Goal: Transaction & Acquisition: Complete application form

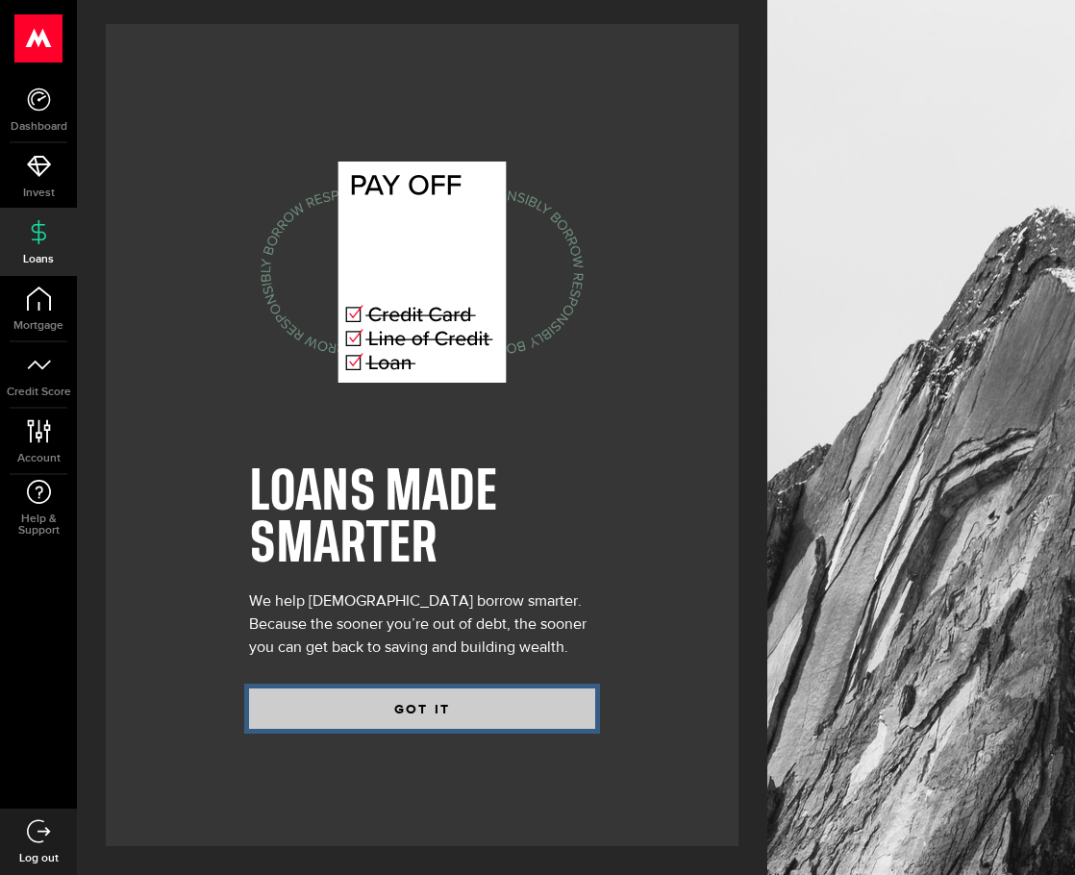
click at [442, 702] on button "GOT IT" at bounding box center [422, 709] width 346 height 40
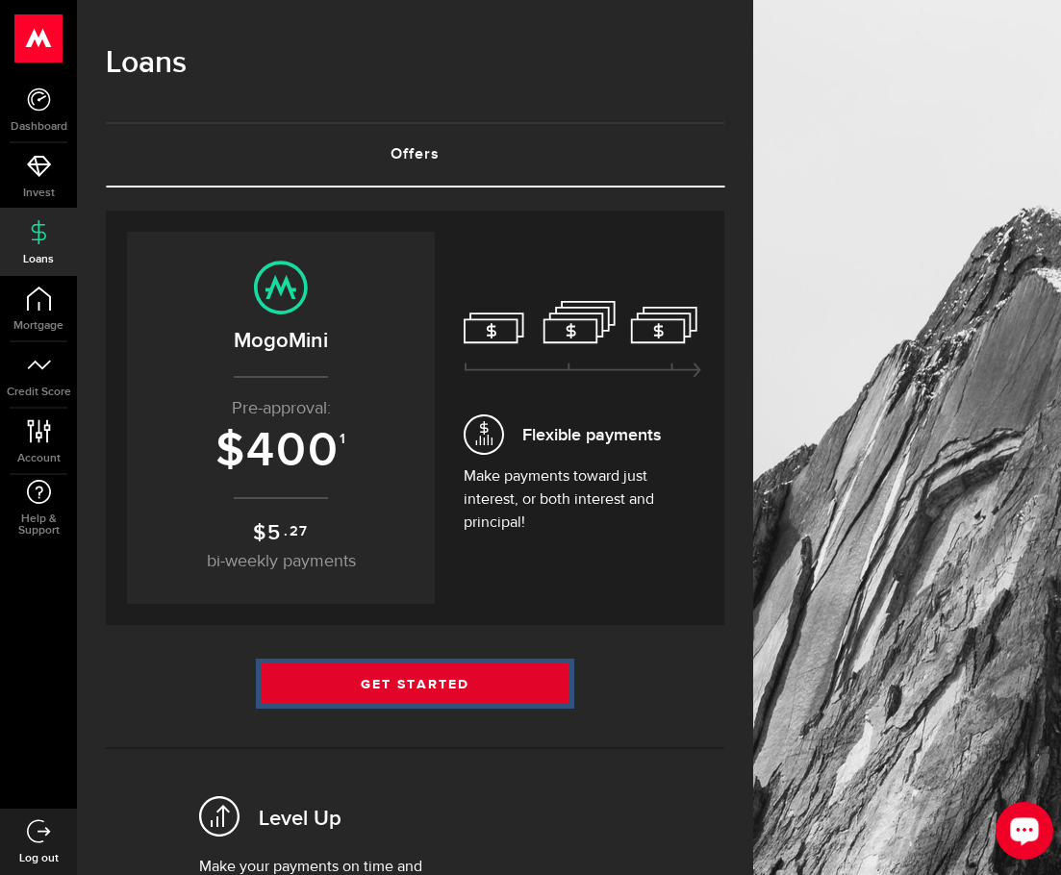
click at [444, 687] on link "Get Started" at bounding box center [416, 684] width 310 height 40
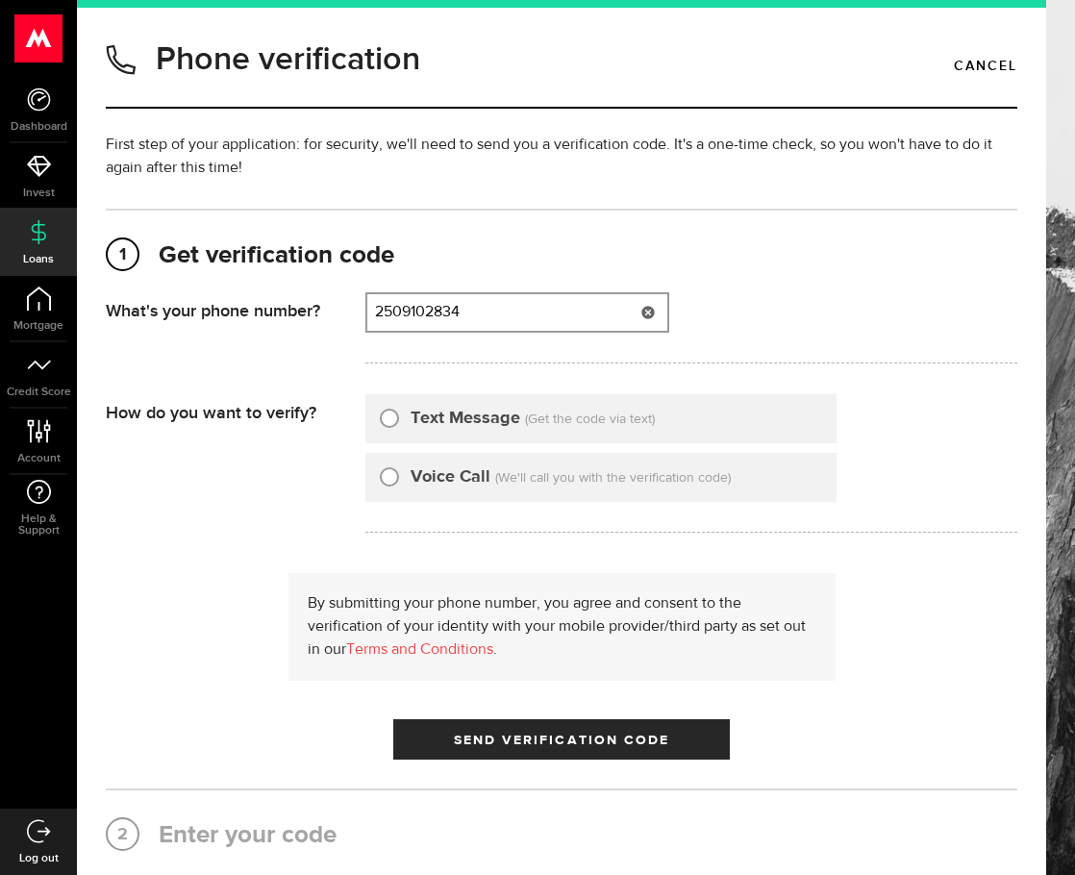
type input "2509102834"
click at [380, 416] on input "Text Message" at bounding box center [389, 415] width 19 height 19
radio input "true"
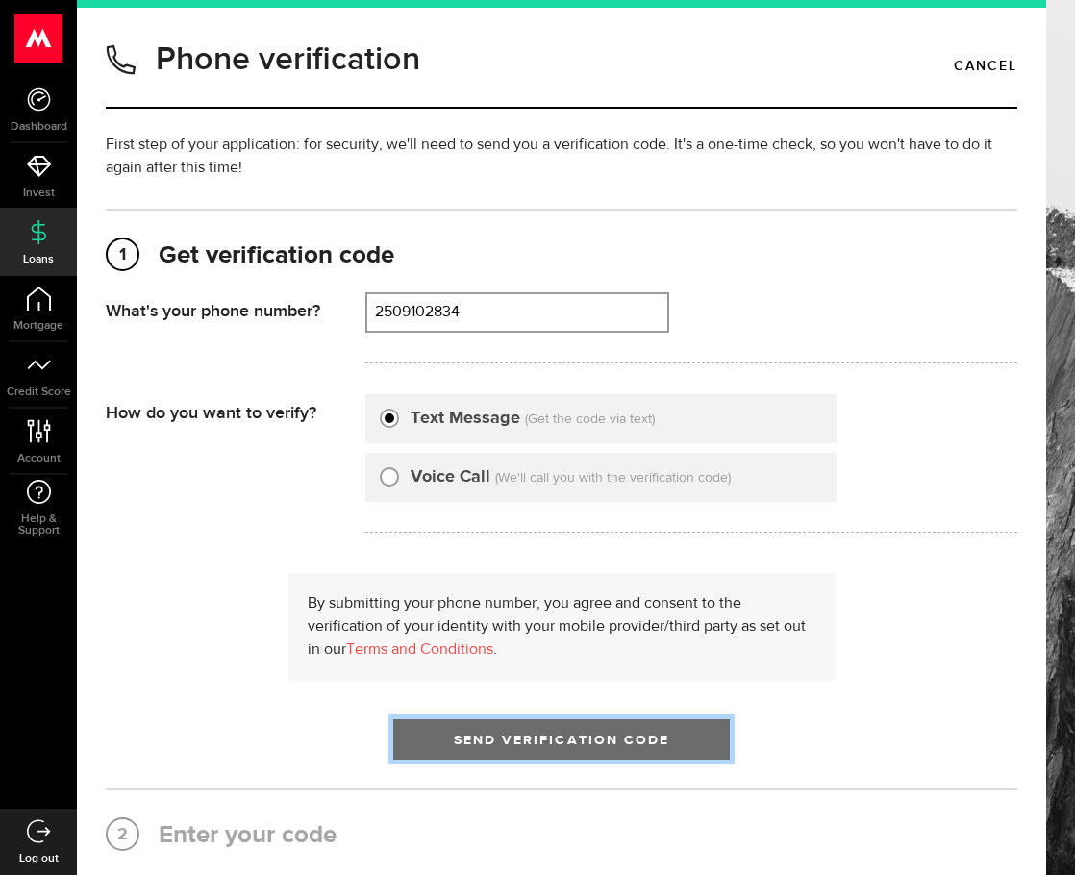
click at [554, 744] on span "submit" at bounding box center [561, 744] width 25 height 25
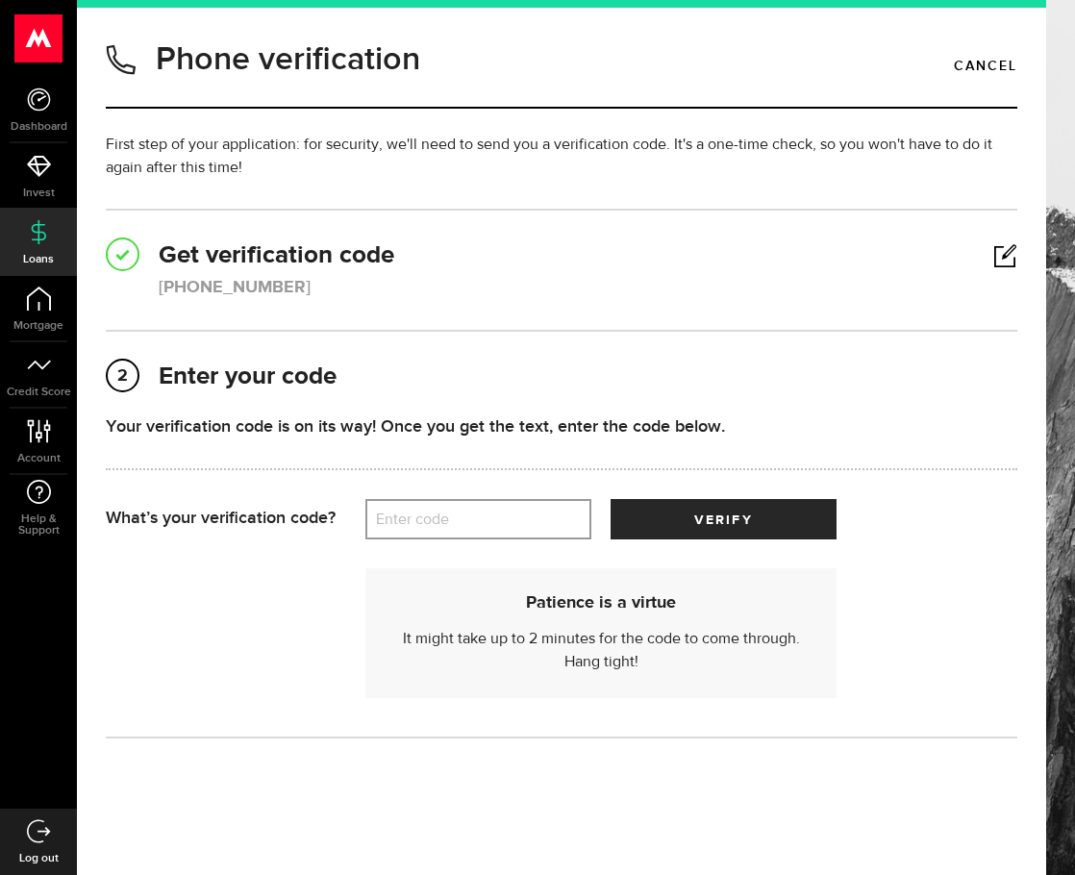
click at [483, 520] on label "Enter code" at bounding box center [479, 519] width 226 height 39
click at [483, 520] on input "Enter code" at bounding box center [479, 519] width 226 height 40
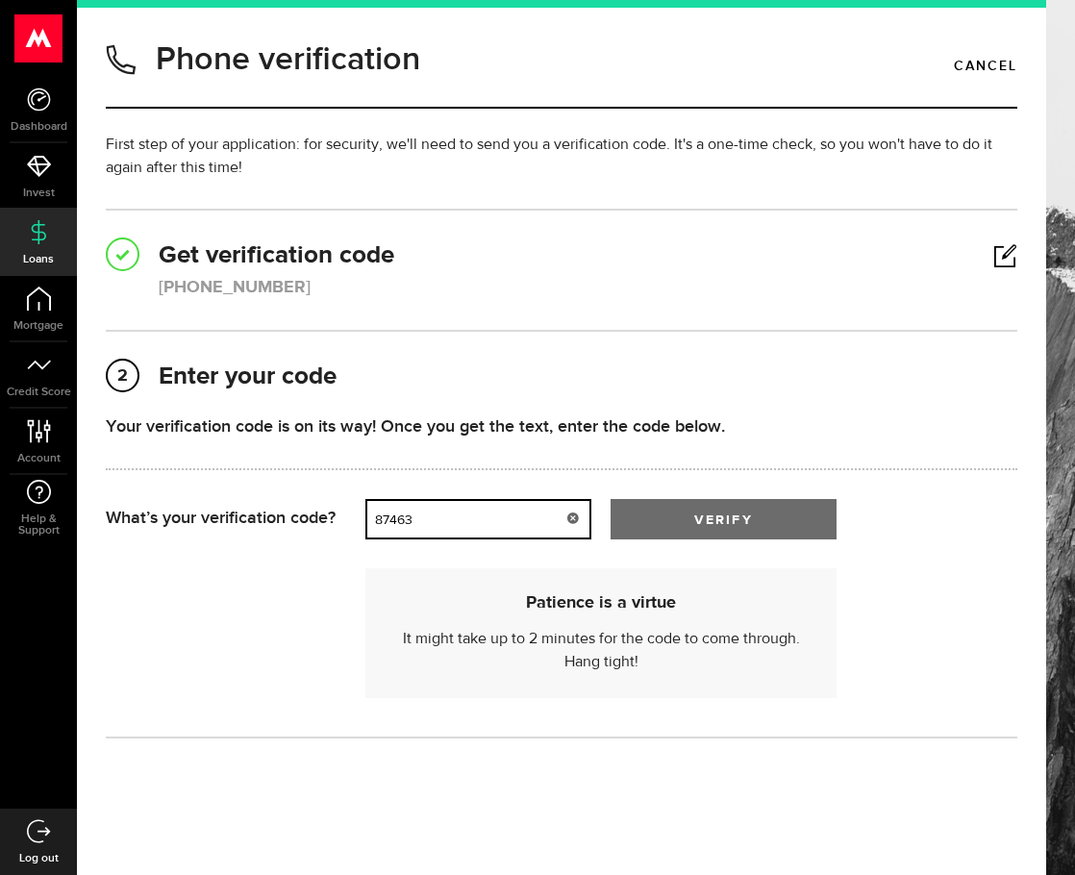
type input "87463"
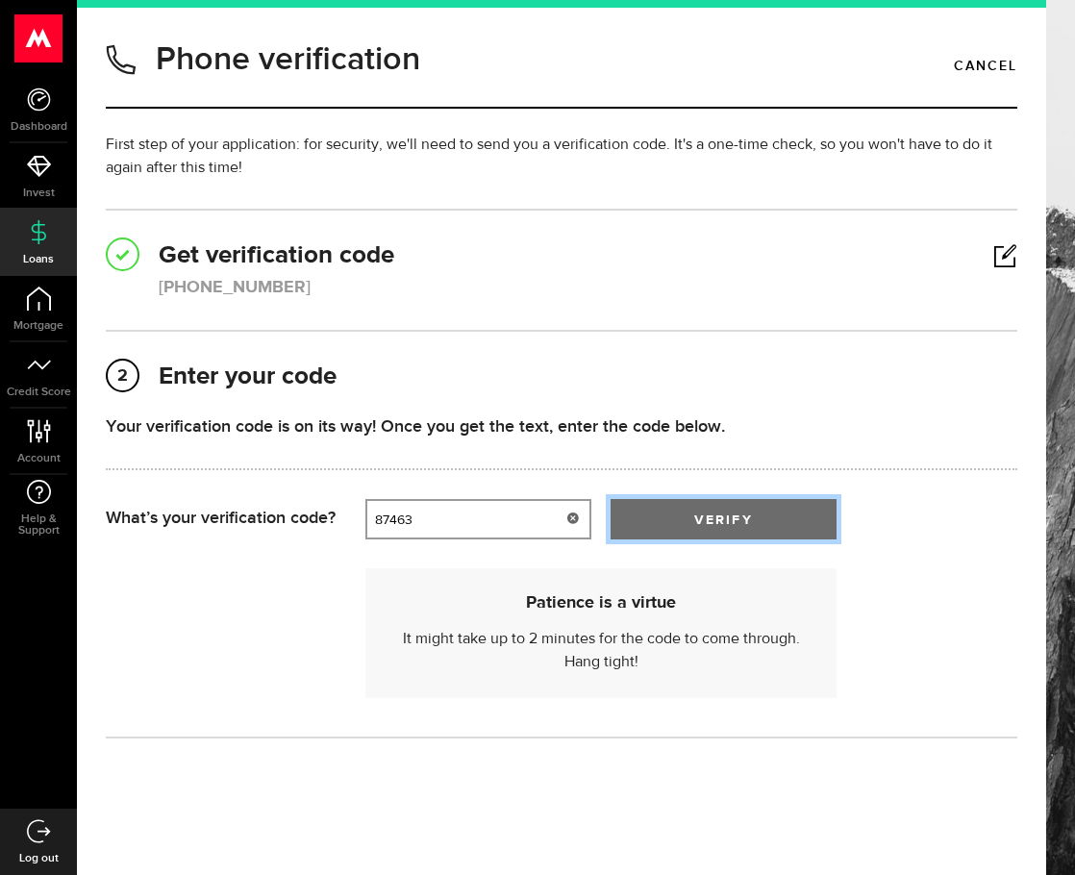
click at [795, 501] on button "verify" at bounding box center [724, 519] width 226 height 40
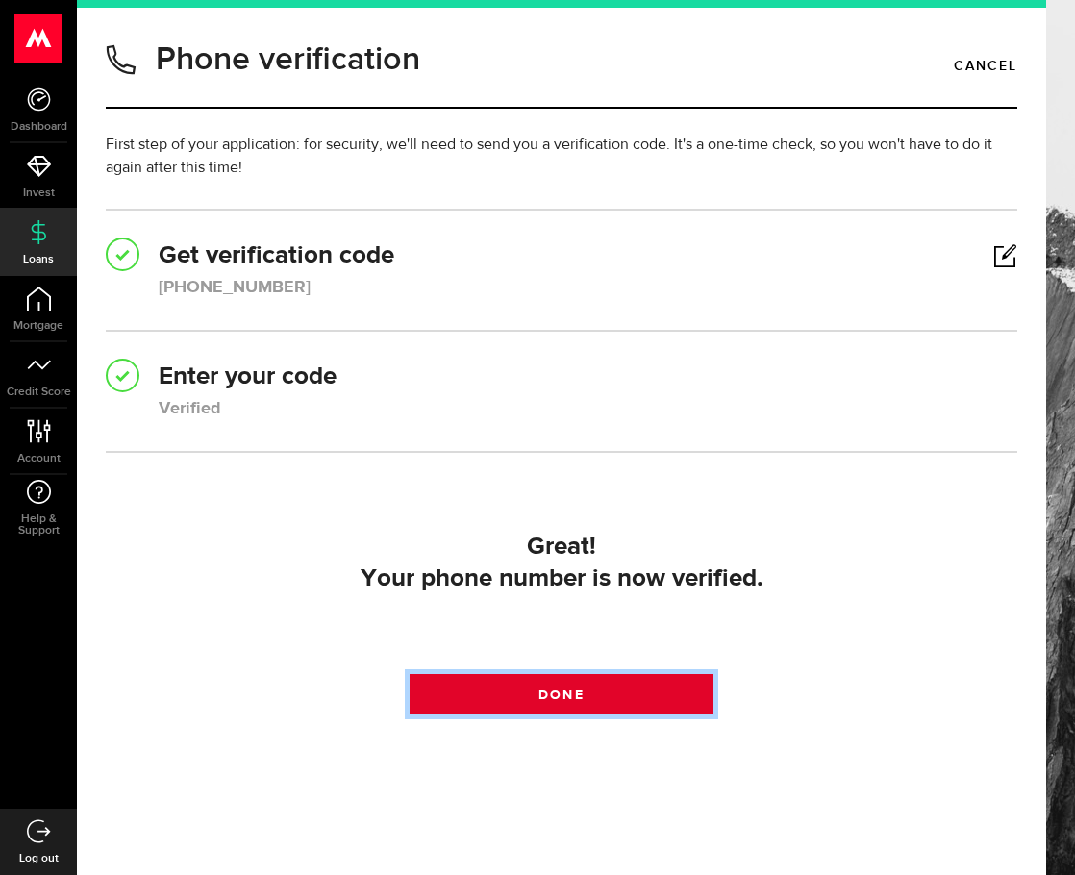
click at [601, 694] on link "Done" at bounding box center [562, 694] width 304 height 40
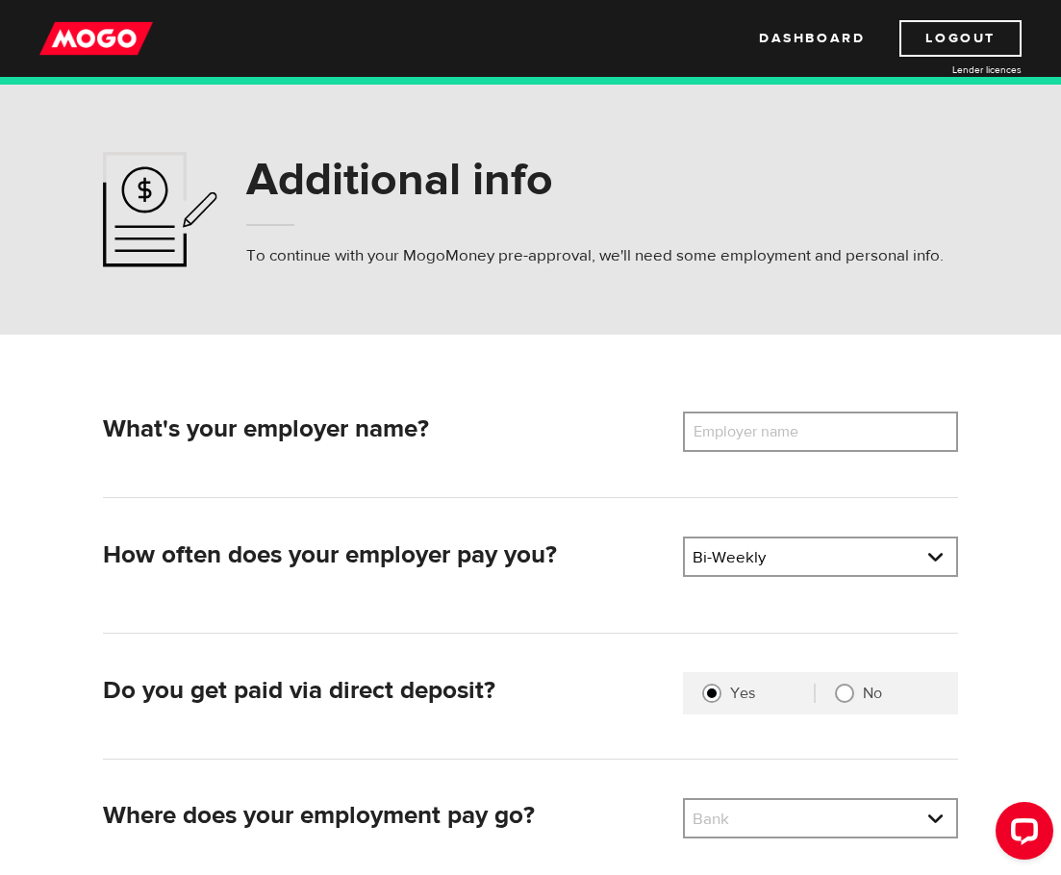
click at [728, 438] on label "Employer name" at bounding box center [760, 432] width 155 height 40
click at [728, 438] on input "Employer name" at bounding box center [820, 432] width 275 height 40
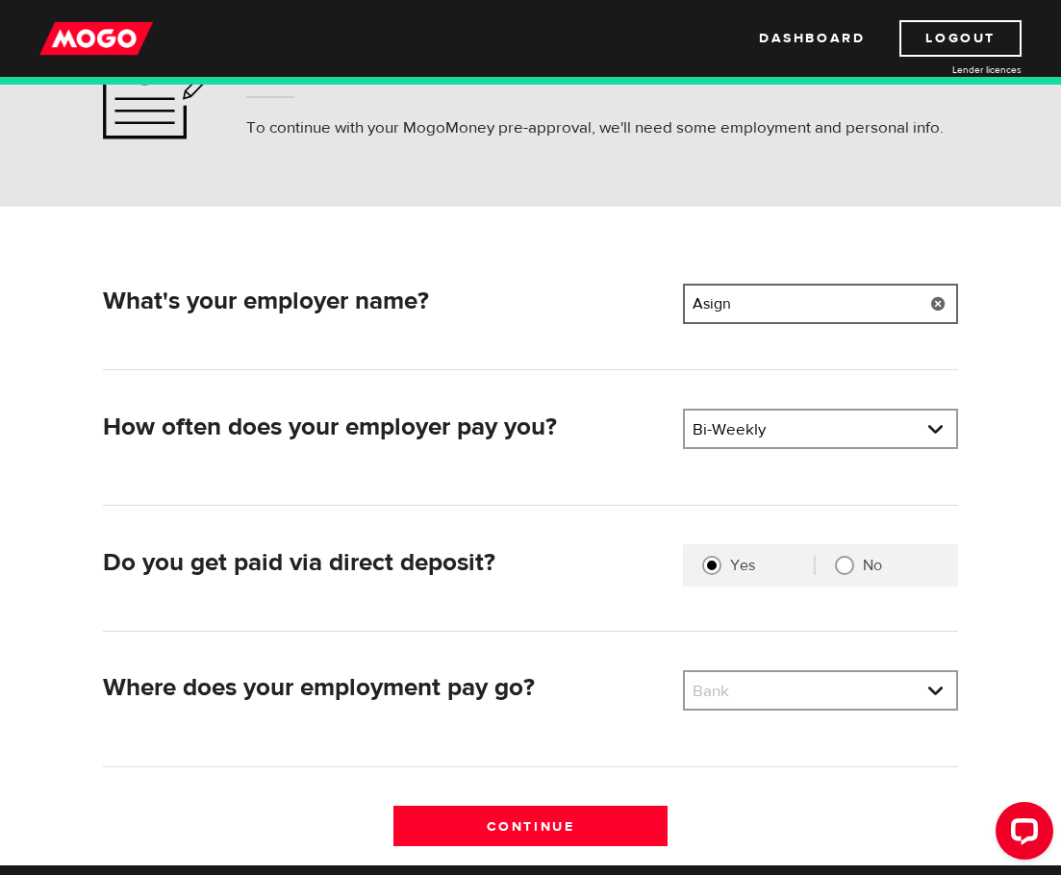
scroll to position [289, 0]
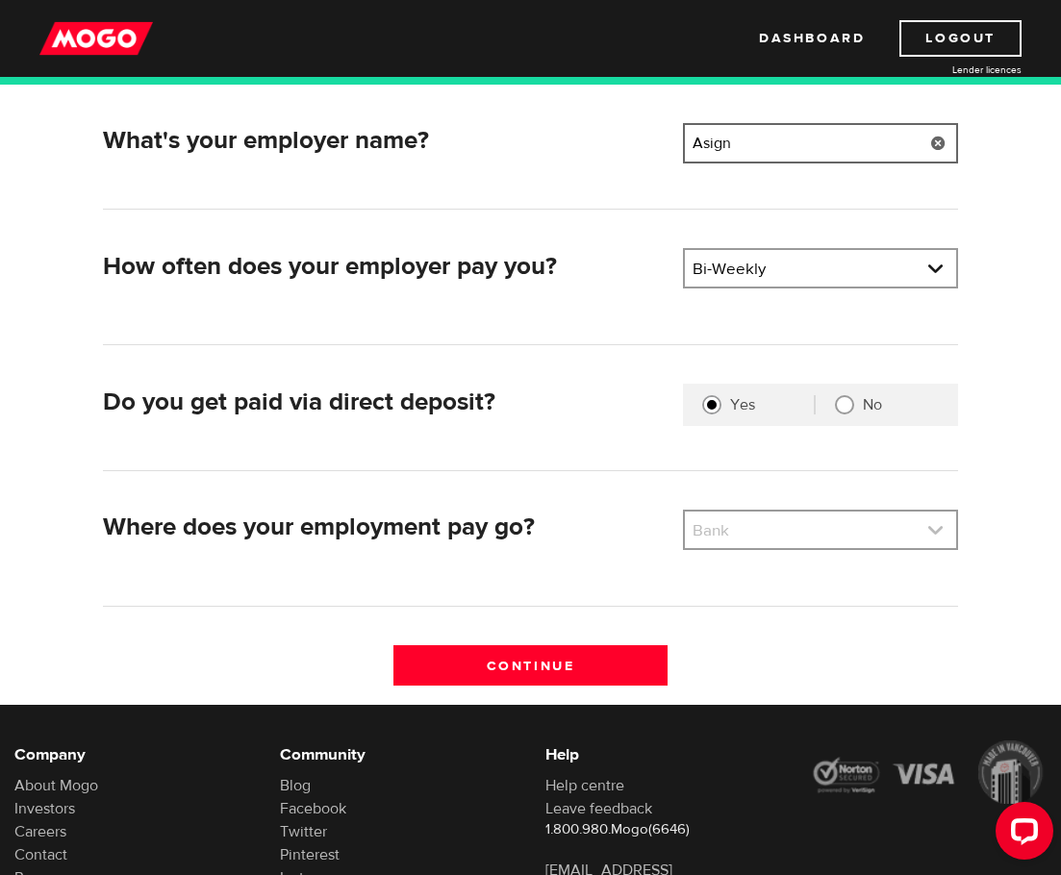
type input "Asign"
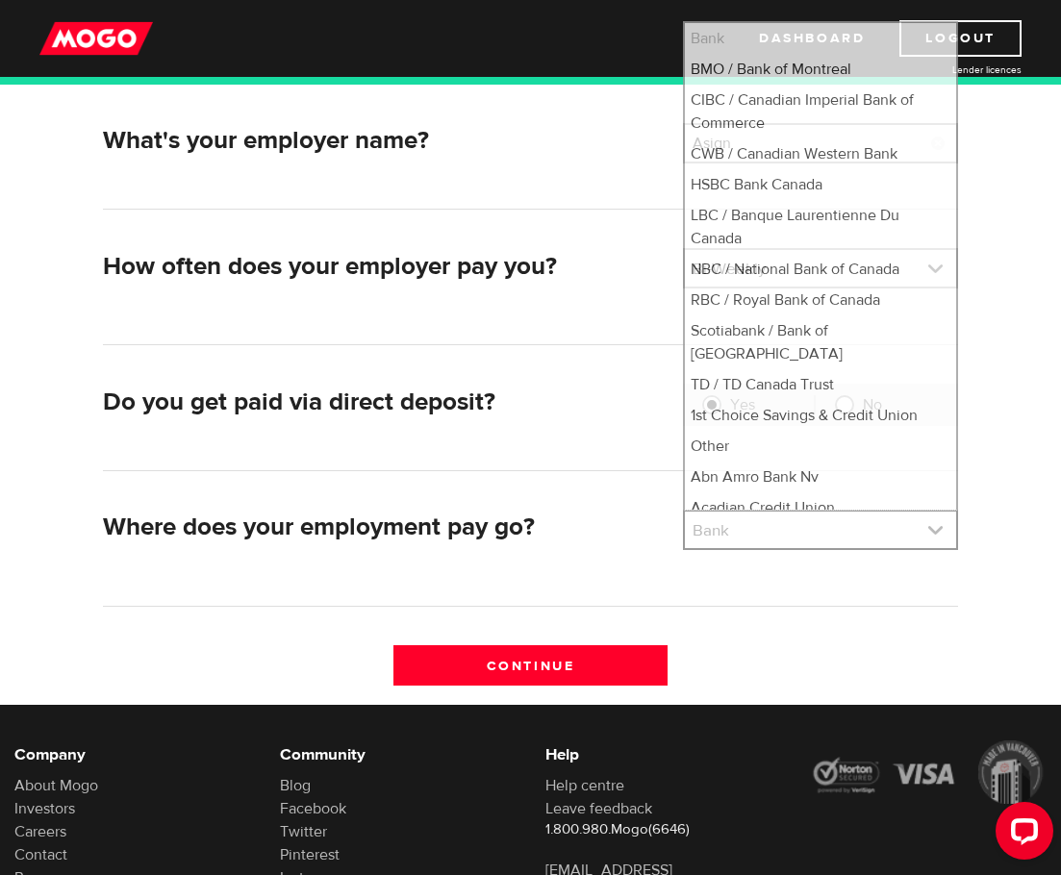
click at [815, 537] on link at bounding box center [820, 530] width 271 height 37
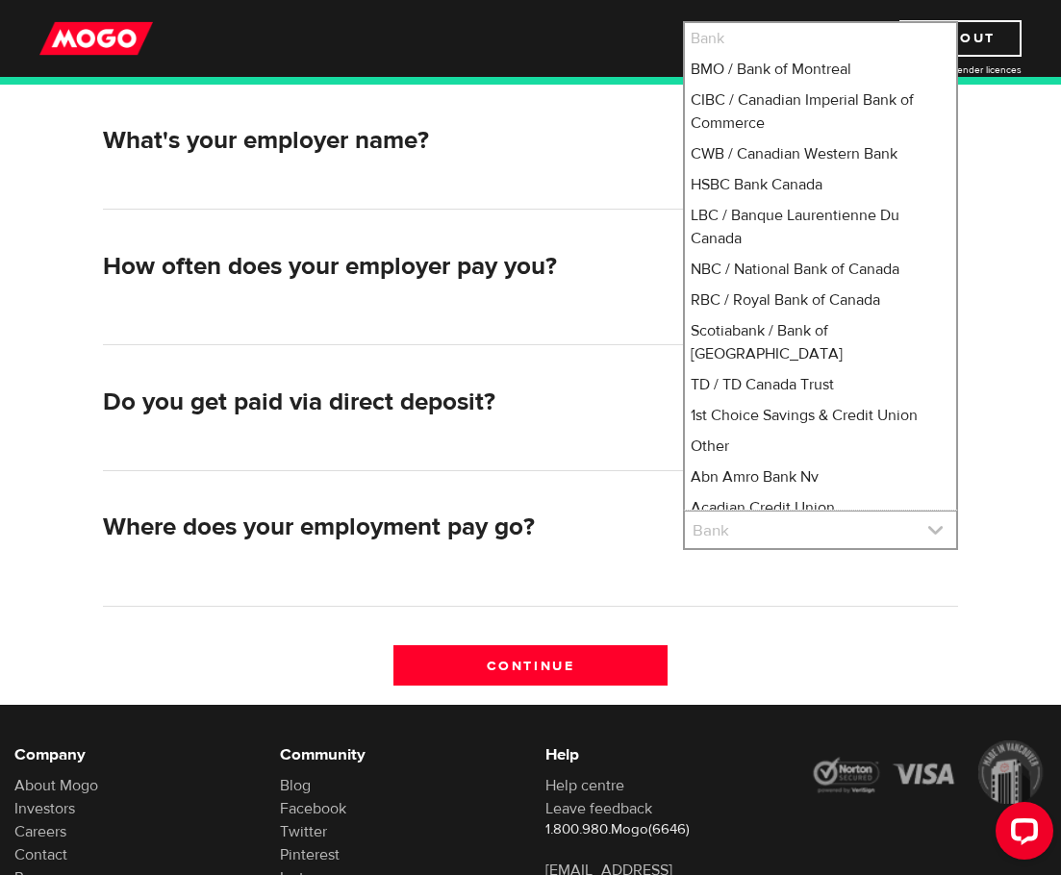
click at [815, 537] on link at bounding box center [820, 530] width 271 height 37
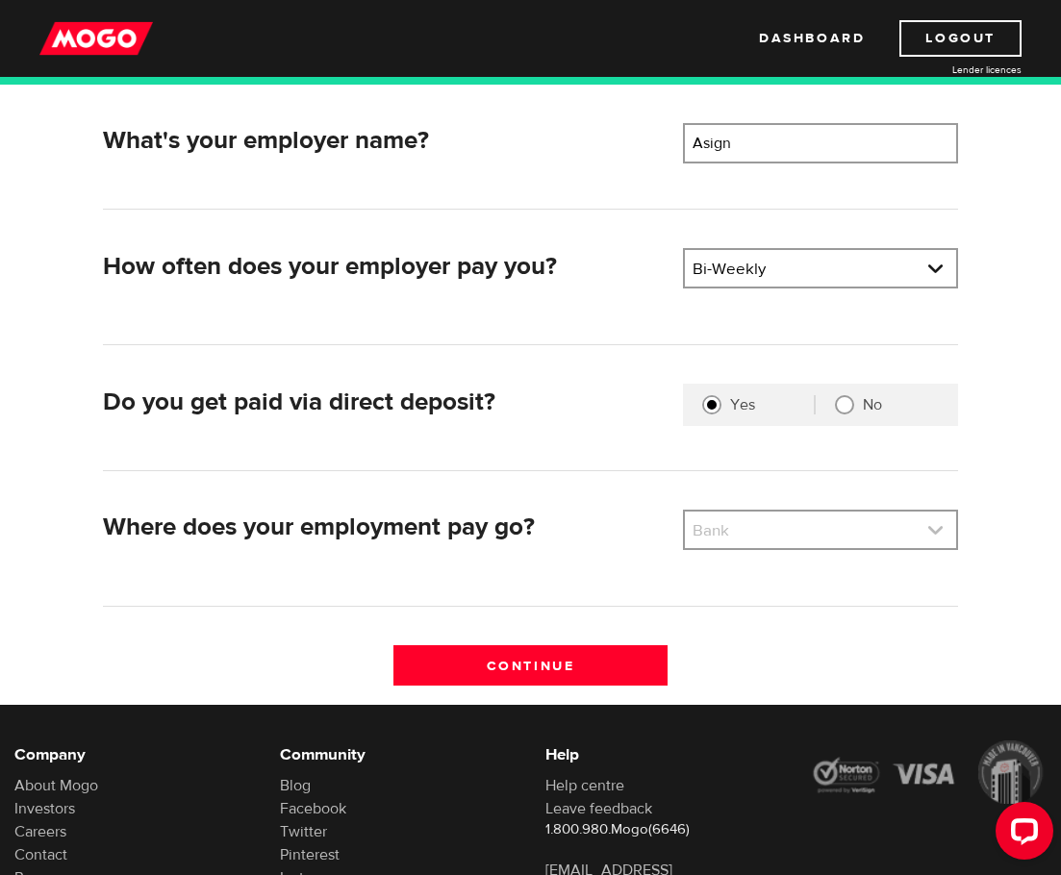
click at [766, 547] on link at bounding box center [820, 530] width 271 height 37
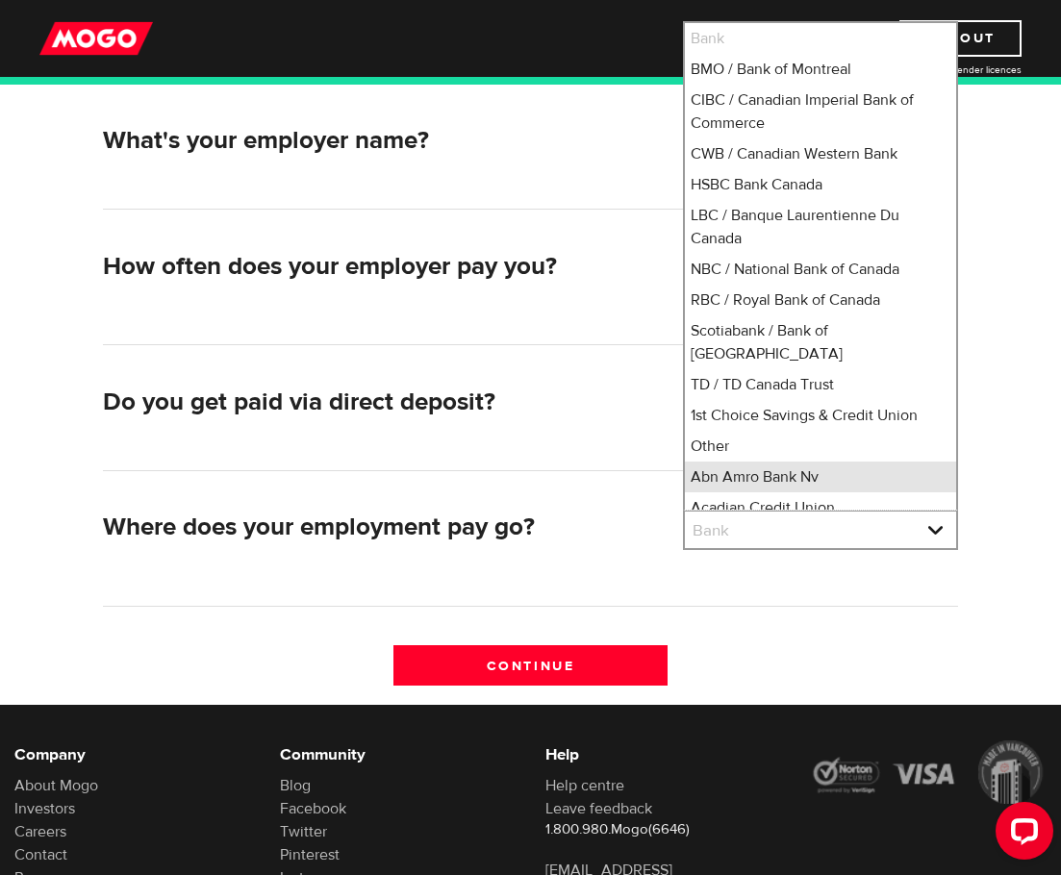
scroll to position [21, 0]
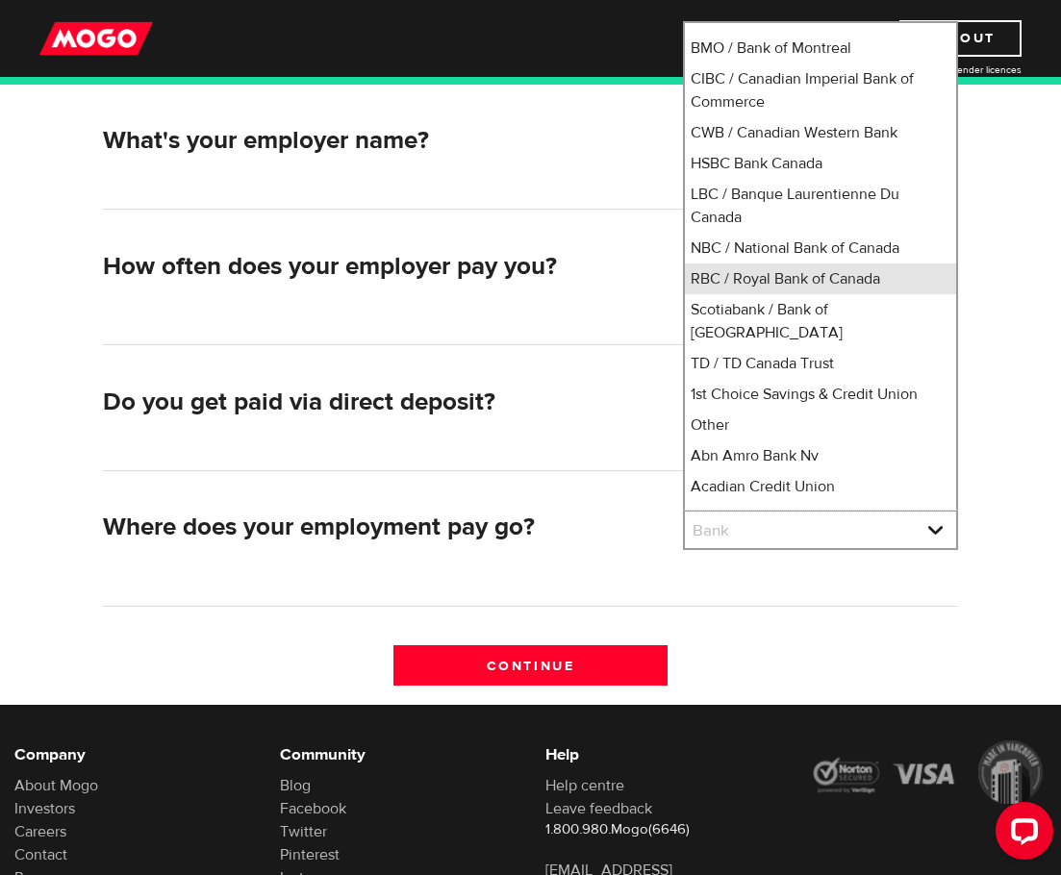
click at [778, 284] on li "RBC / Royal Bank of Canada" at bounding box center [820, 279] width 271 height 31
select select "8"
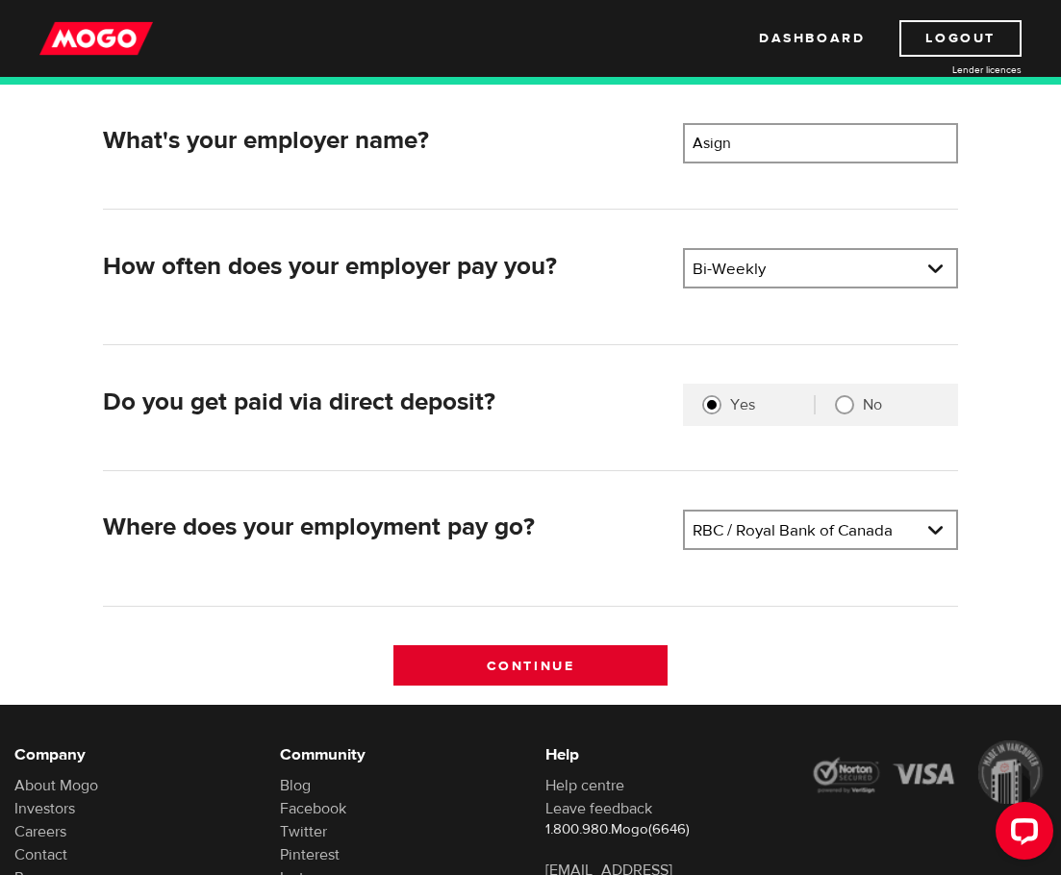
click at [589, 669] on input "Continue" at bounding box center [530, 665] width 275 height 40
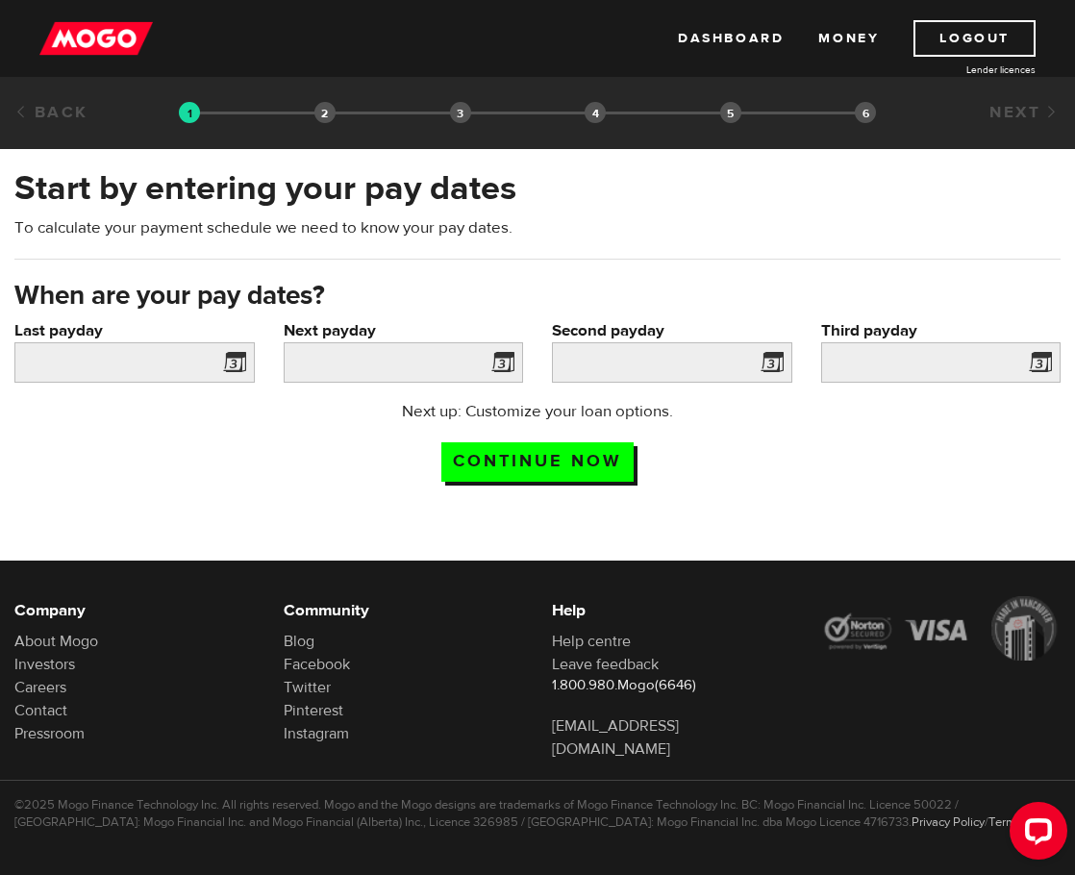
click at [236, 362] on span at bounding box center [230, 365] width 29 height 31
click at [181, 356] on input "Last payday" at bounding box center [134, 362] width 240 height 40
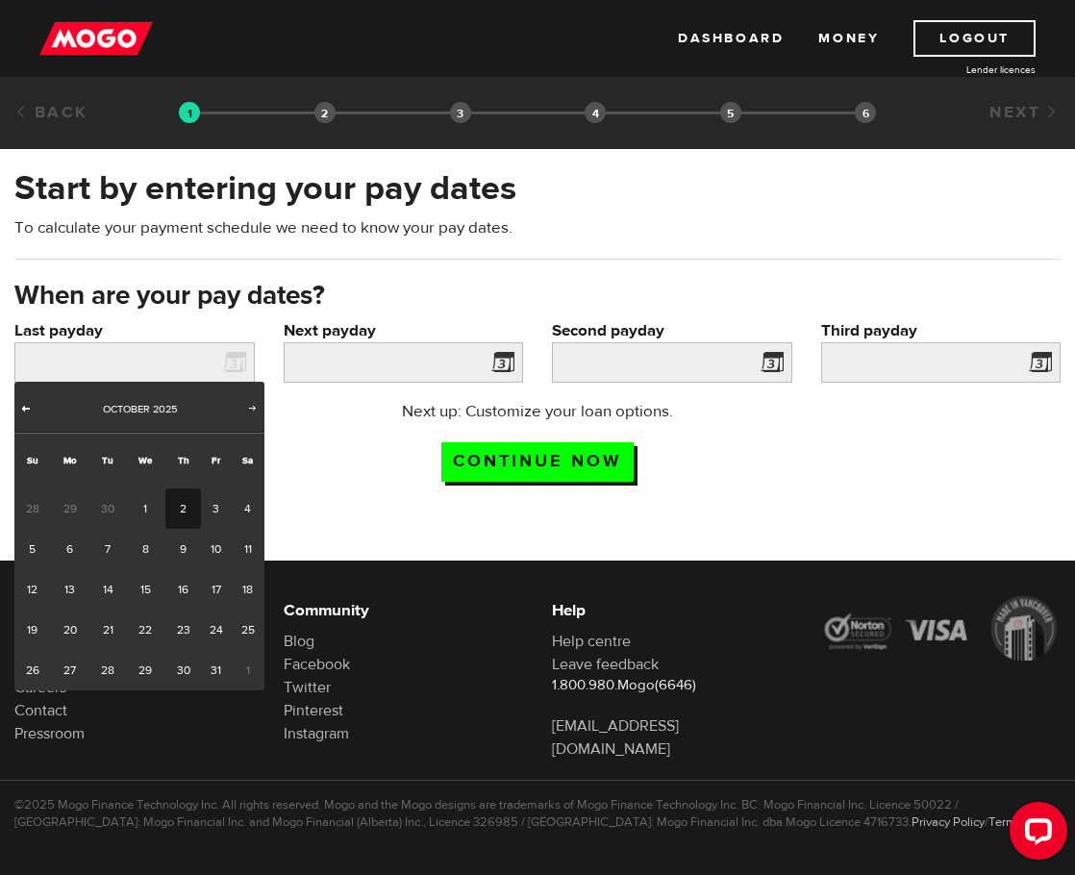
click at [32, 406] on span "Prev" at bounding box center [25, 407] width 15 height 15
click at [152, 624] on link "24" at bounding box center [145, 630] width 39 height 40
type input "2025/09/24"
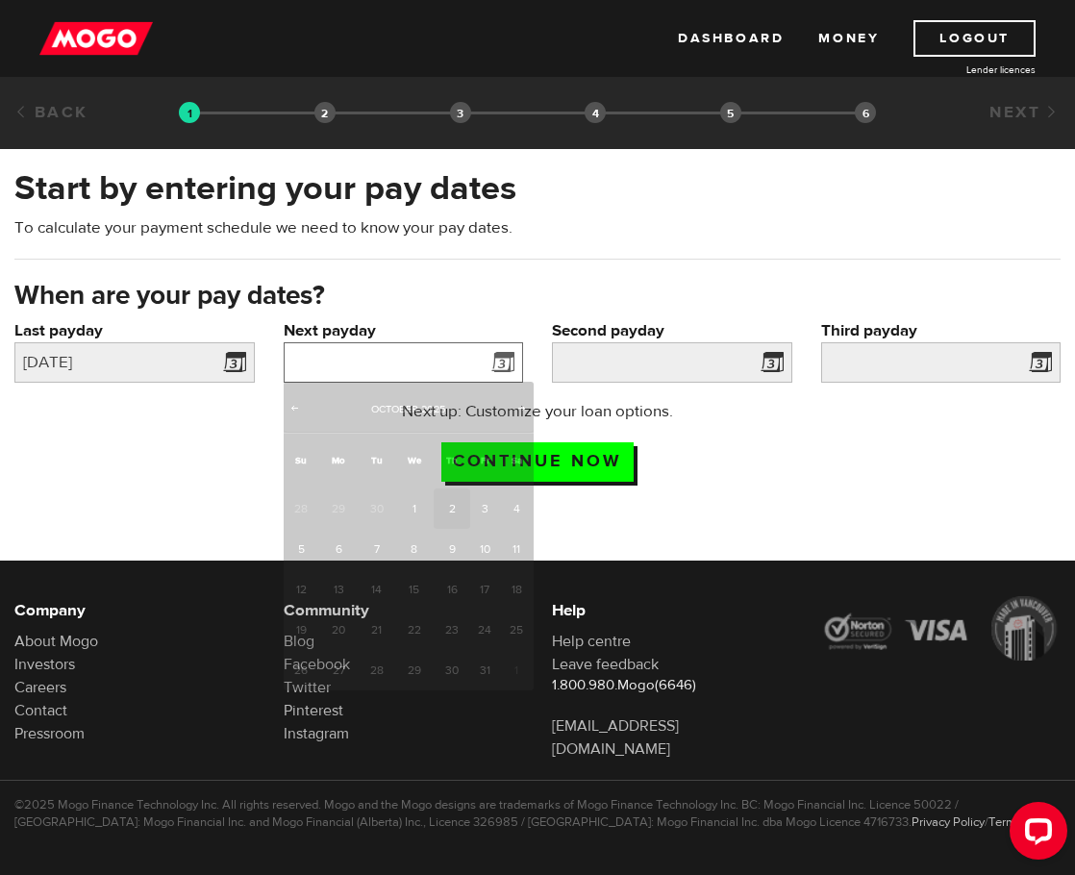
click at [482, 354] on input "Next payday" at bounding box center [404, 362] width 240 height 40
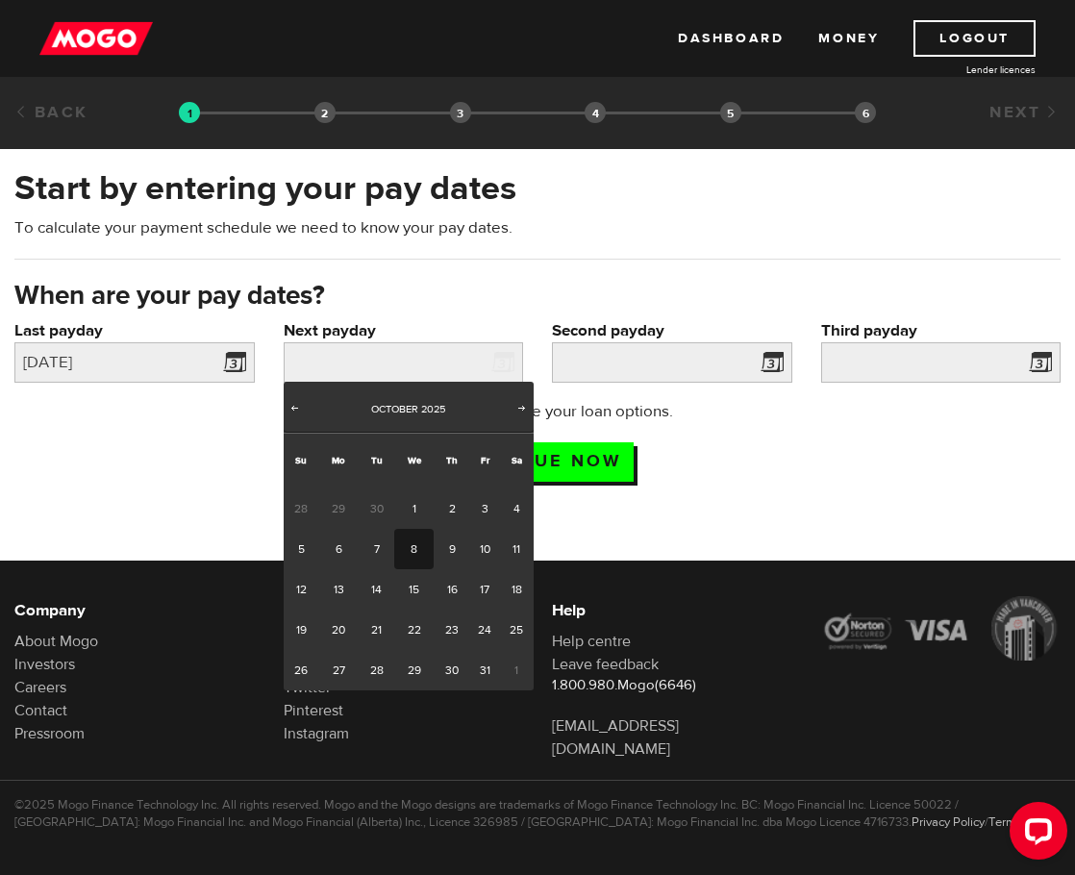
click at [407, 547] on link "8" at bounding box center [413, 549] width 39 height 40
type input "2025/10/08"
type input "2025/10/22"
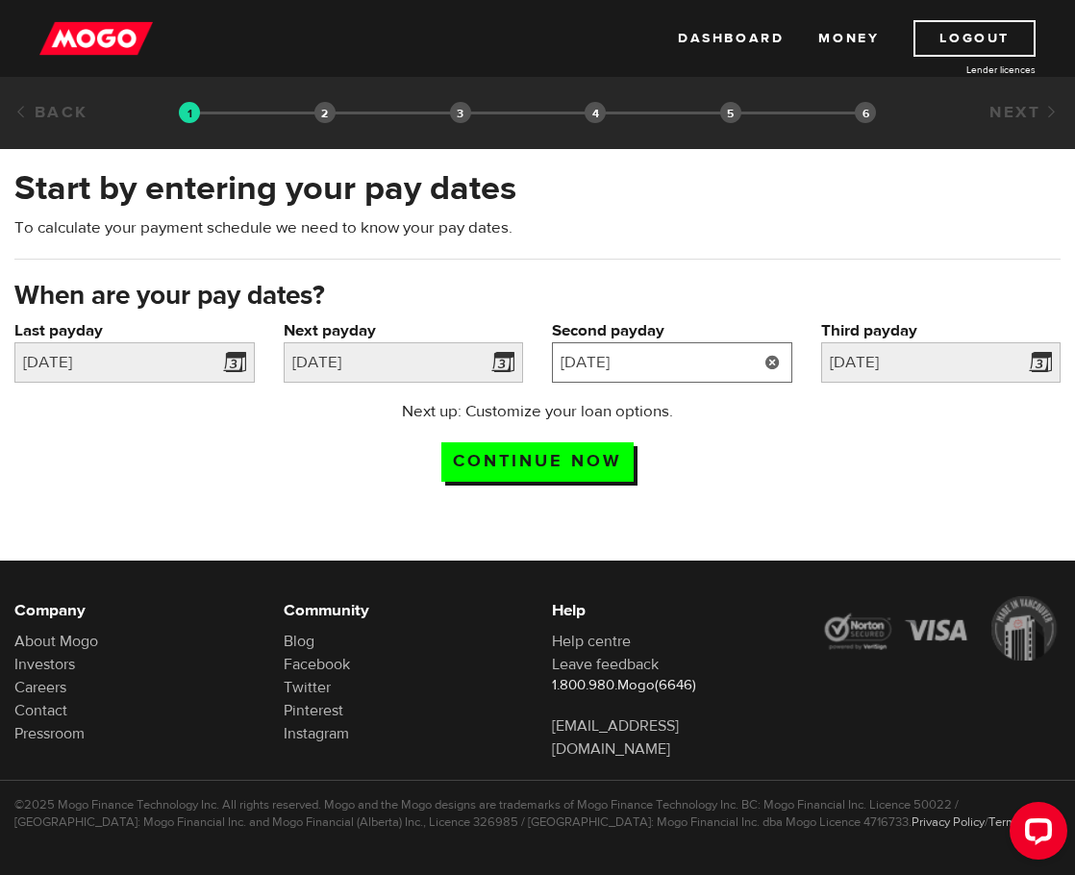
click at [699, 360] on input "2025/10/22" at bounding box center [672, 362] width 240 height 40
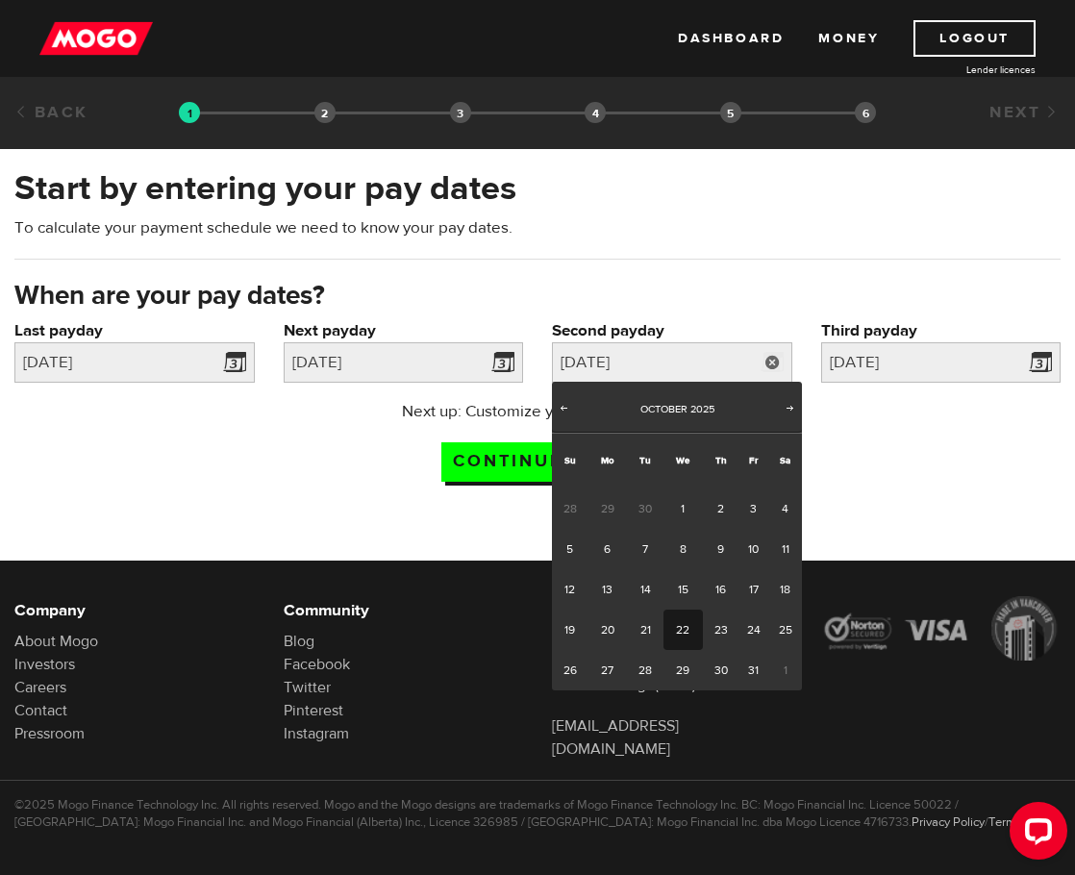
click at [683, 627] on link "22" at bounding box center [683, 630] width 39 height 40
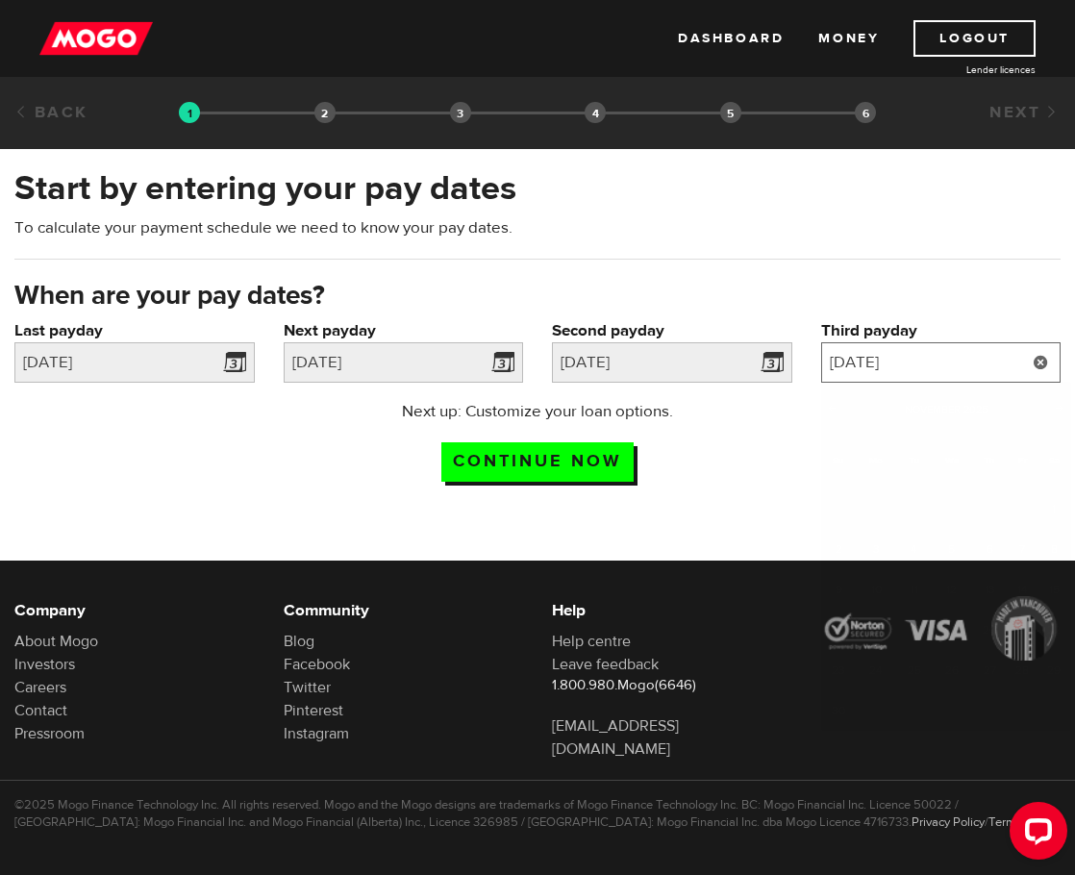
click at [947, 356] on input "2025/11/5" at bounding box center [941, 362] width 240 height 40
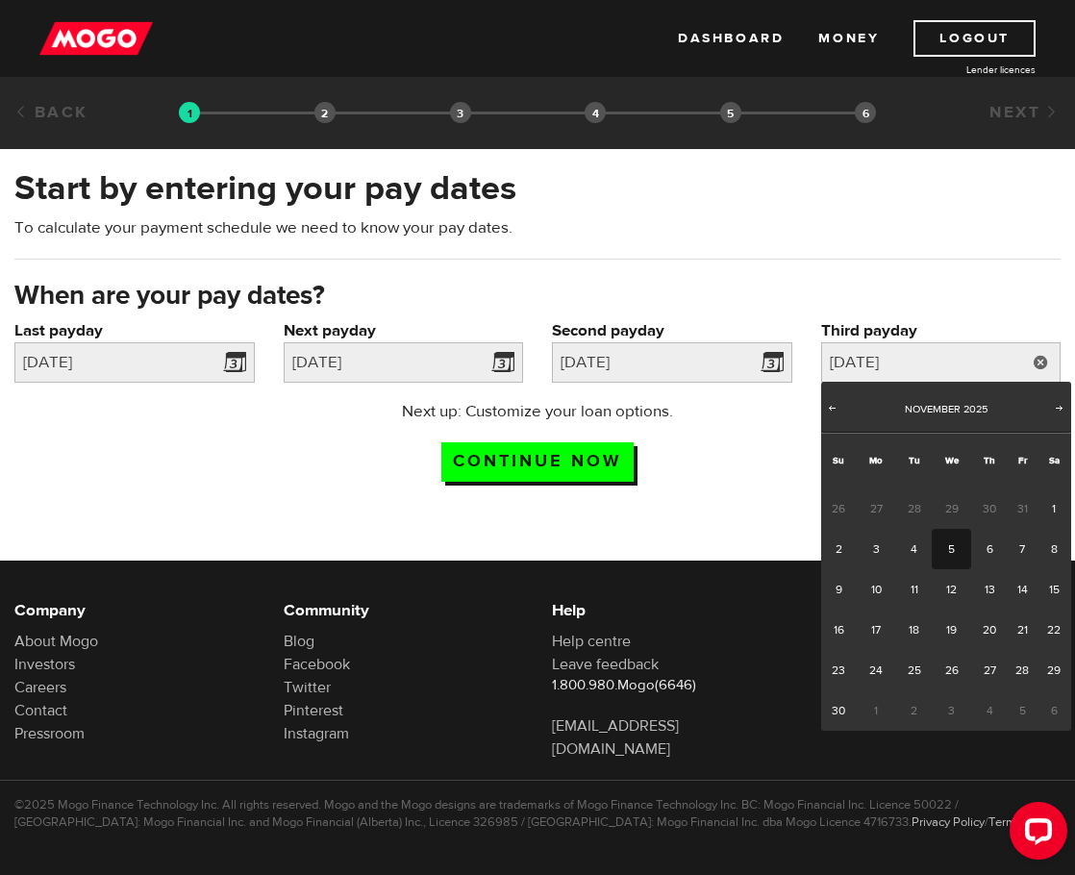
click at [950, 541] on link "5" at bounding box center [951, 549] width 39 height 40
type input "2025/11/05"
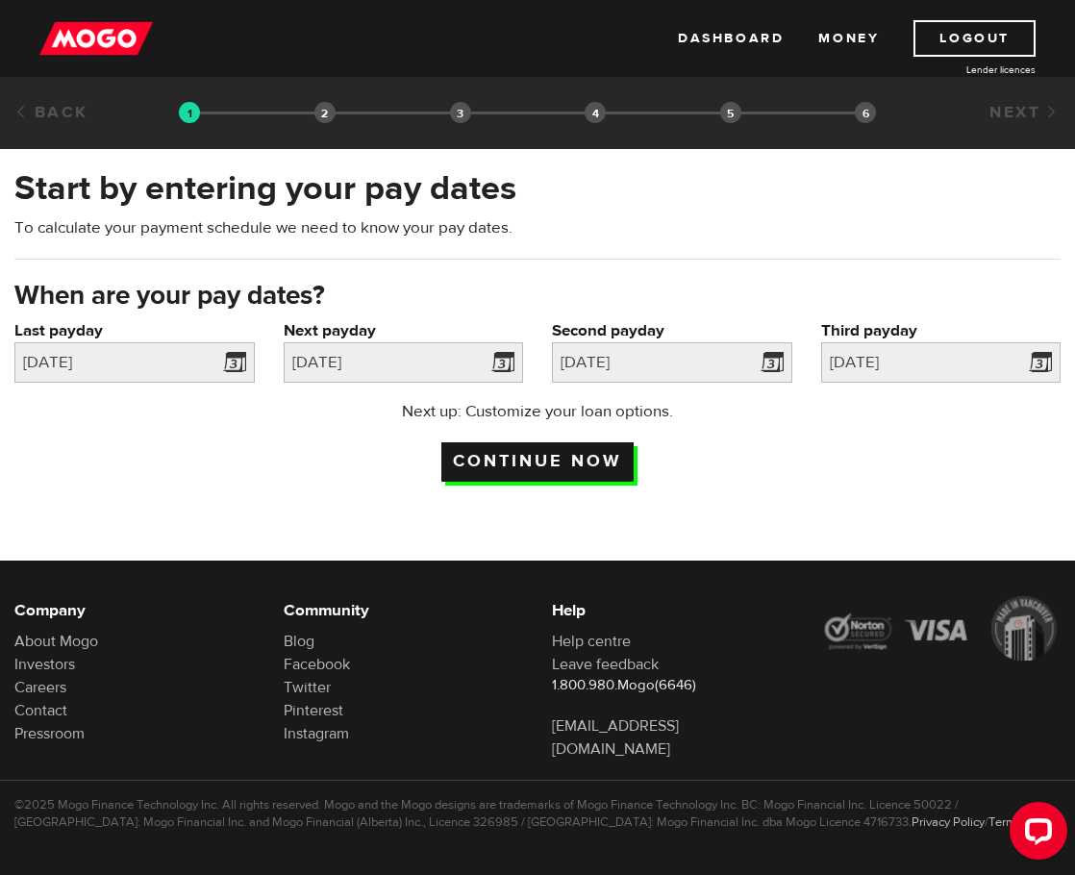
click at [511, 453] on input "Continue now" at bounding box center [538, 461] width 192 height 39
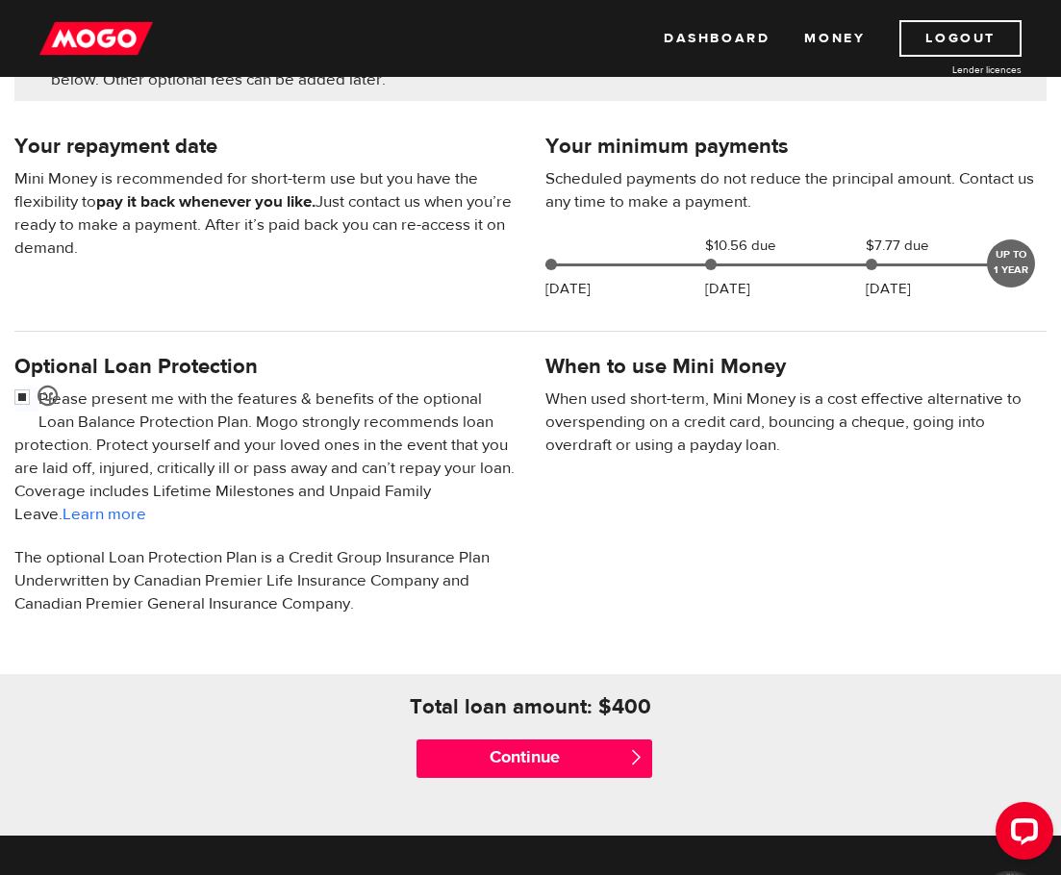
scroll to position [481, 0]
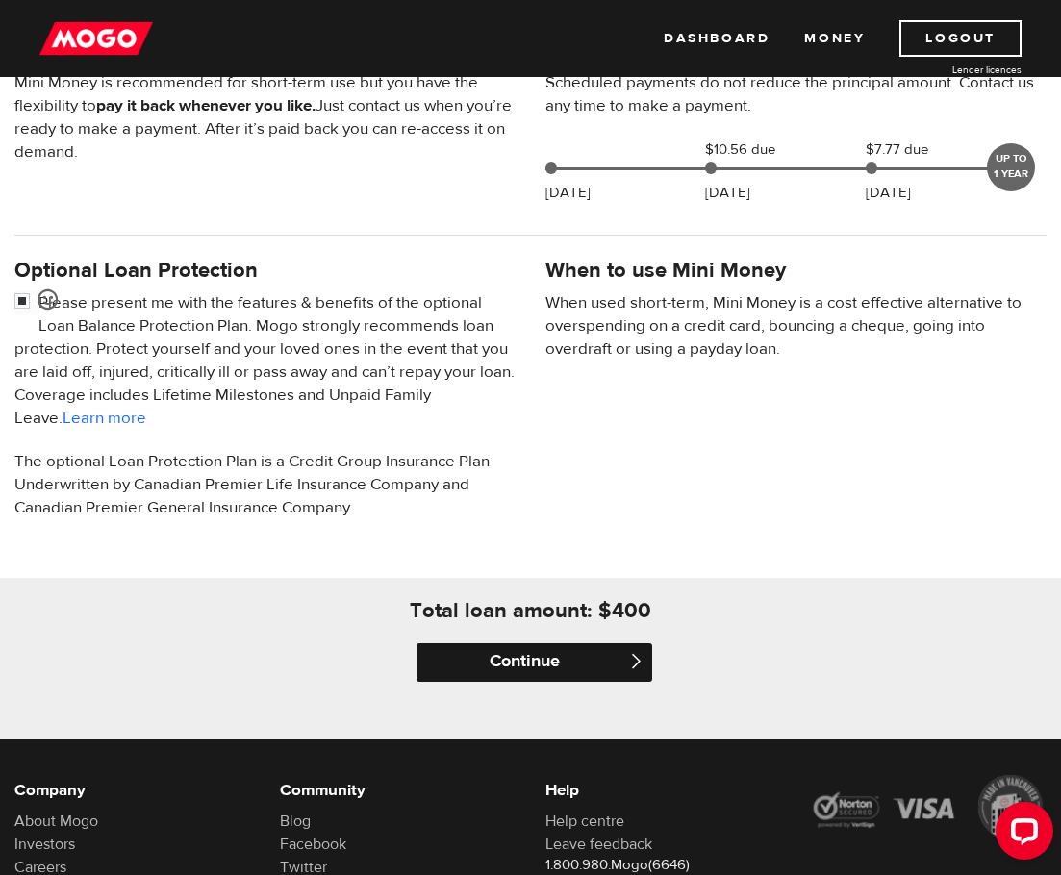
click at [523, 661] on input "Continue" at bounding box center [535, 663] width 237 height 38
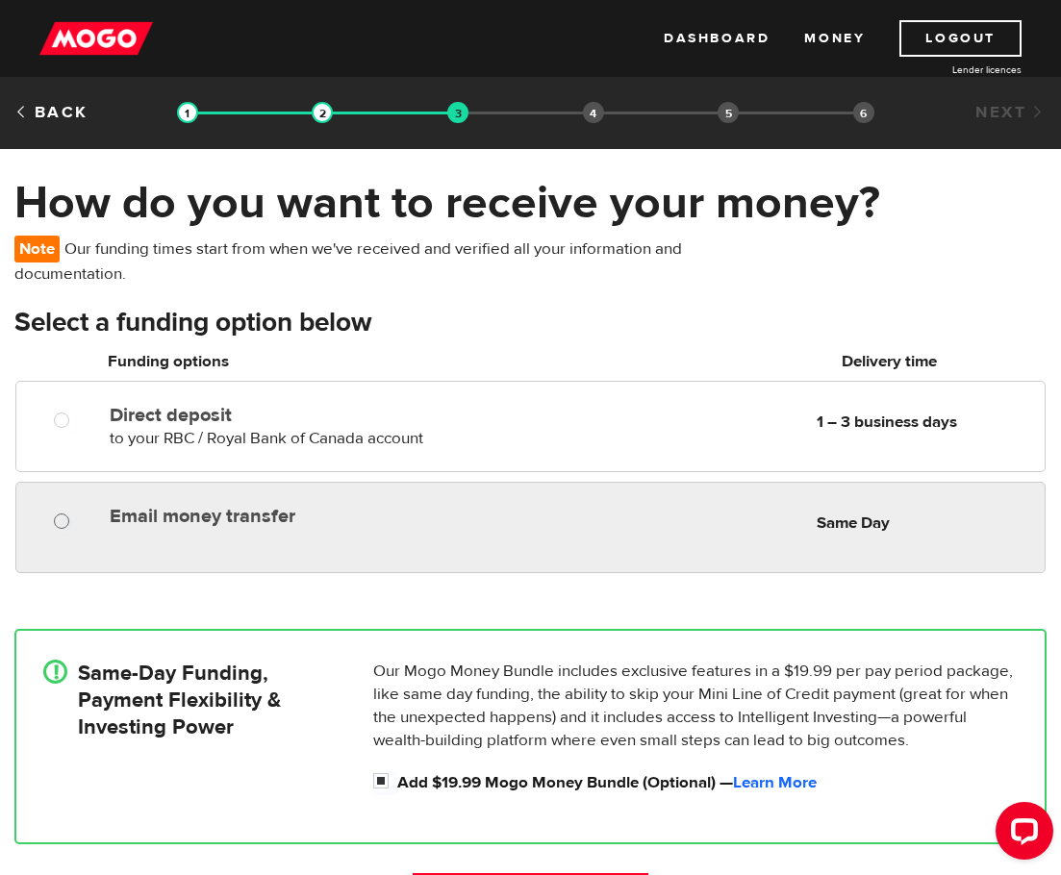
radio input "true"
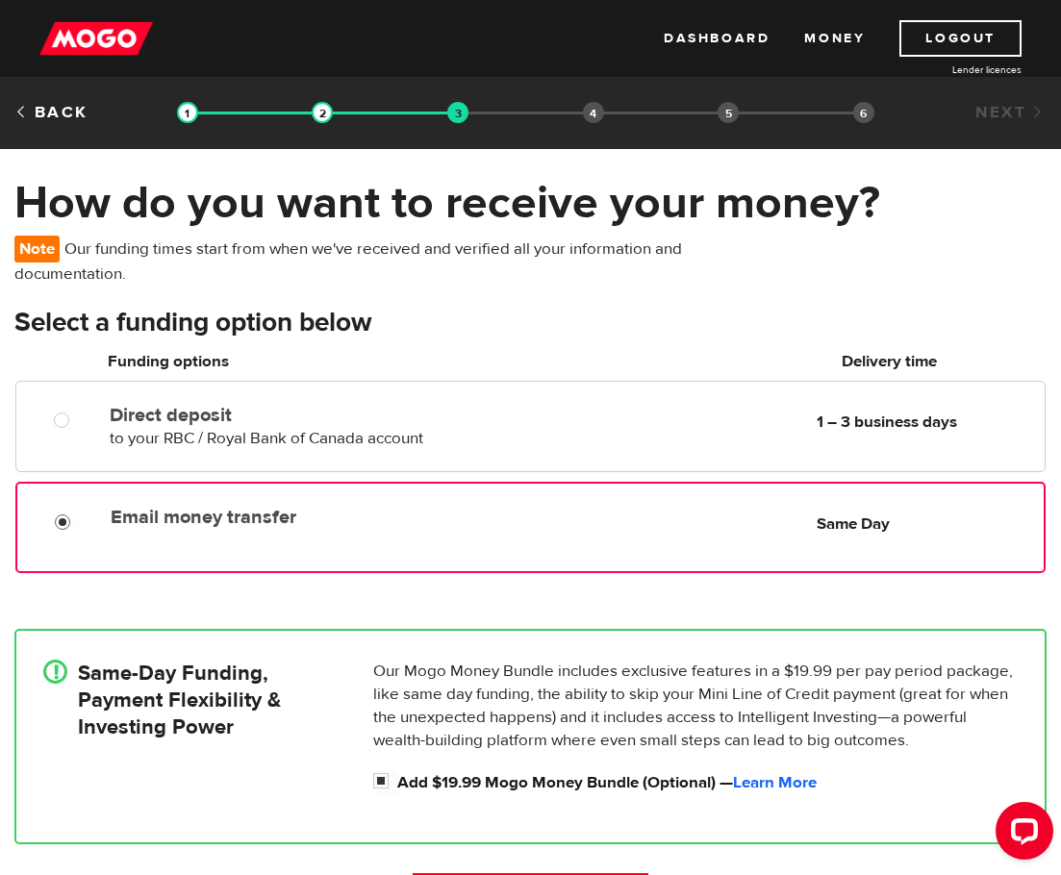
click at [54, 526] on div at bounding box center [69, 525] width 101 height 24
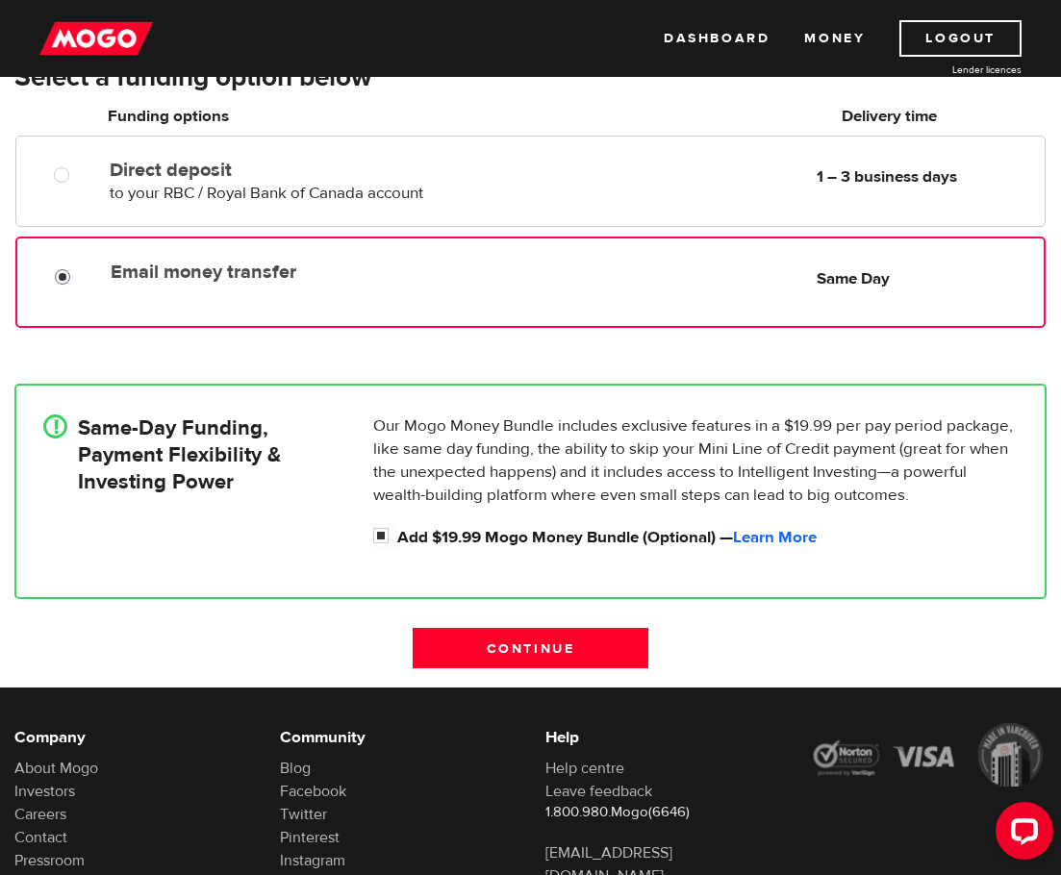
scroll to position [289, 0]
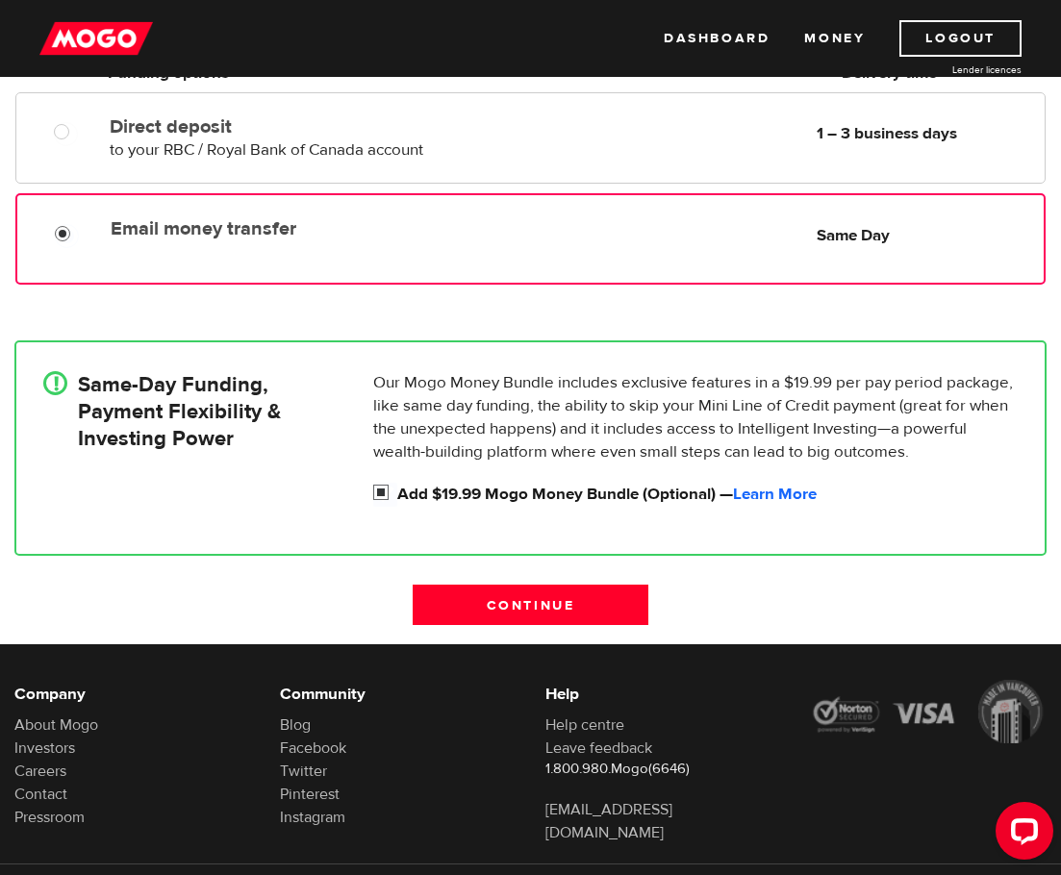
click at [380, 493] on input "Add $19.99 Mogo Money Bundle (Optional) — Learn More" at bounding box center [385, 495] width 24 height 24
checkbox input "false"
radio input "false"
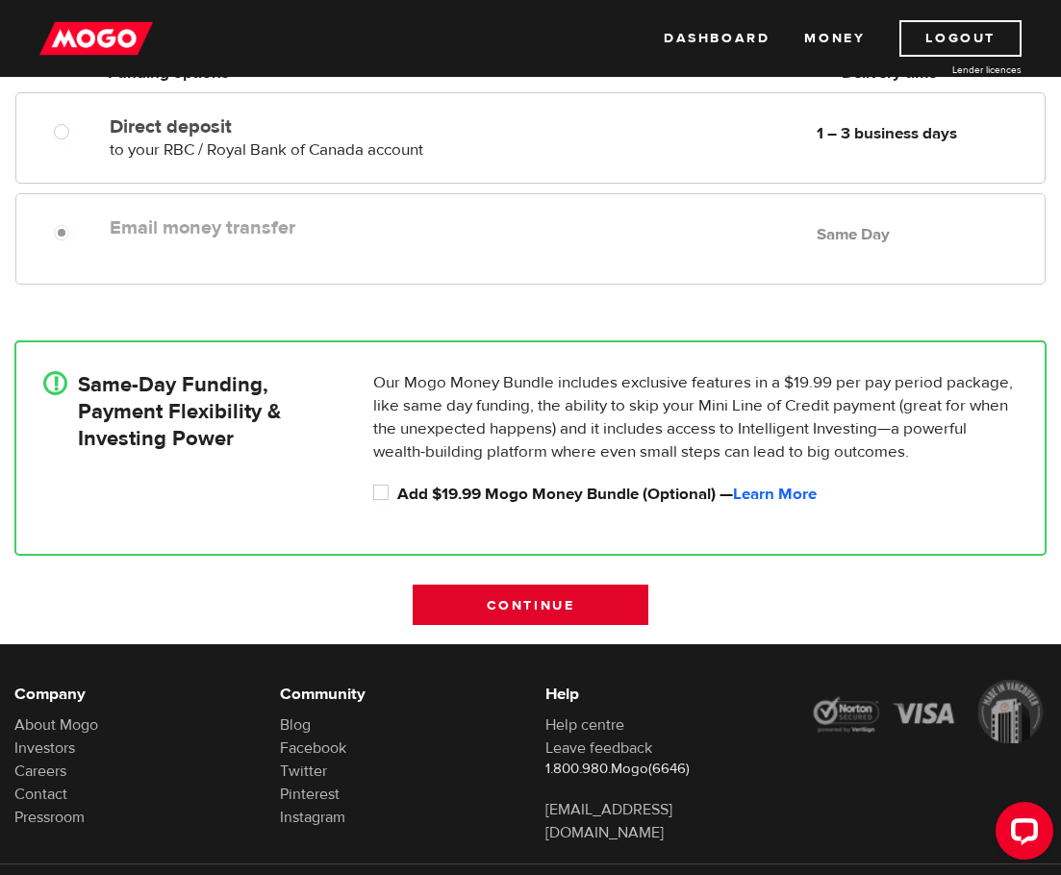
click at [538, 599] on input "Continue" at bounding box center [531, 605] width 237 height 40
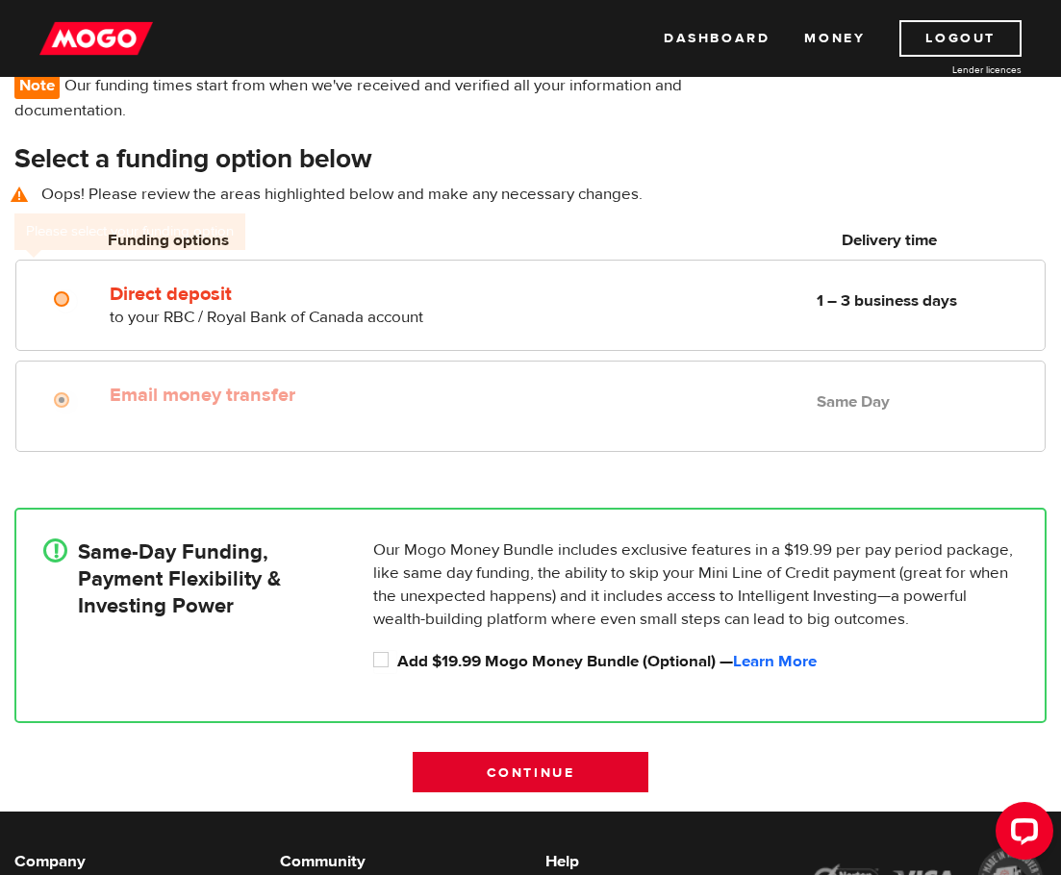
scroll to position [163, 0]
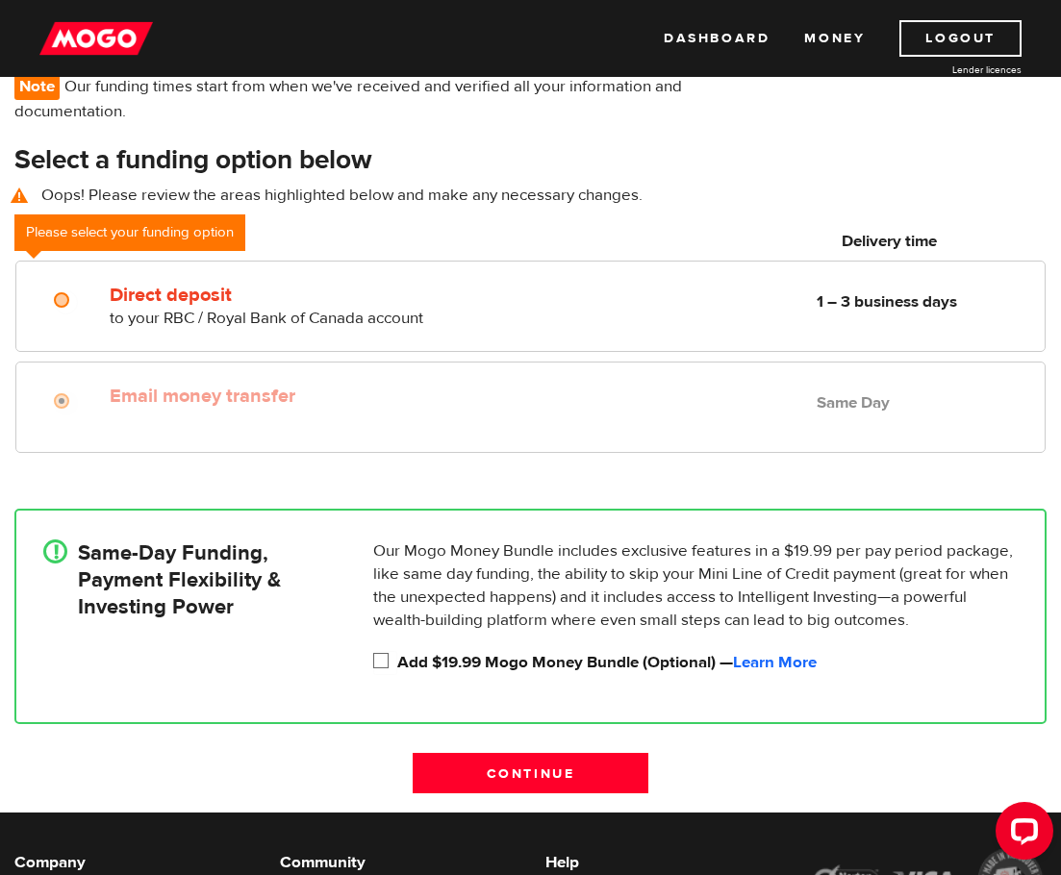
click at [386, 656] on input "Add $19.99 Mogo Money Bundle (Optional) — Learn More" at bounding box center [385, 663] width 24 height 24
checkbox input "true"
click at [768, 663] on link "Learn More" at bounding box center [775, 662] width 84 height 21
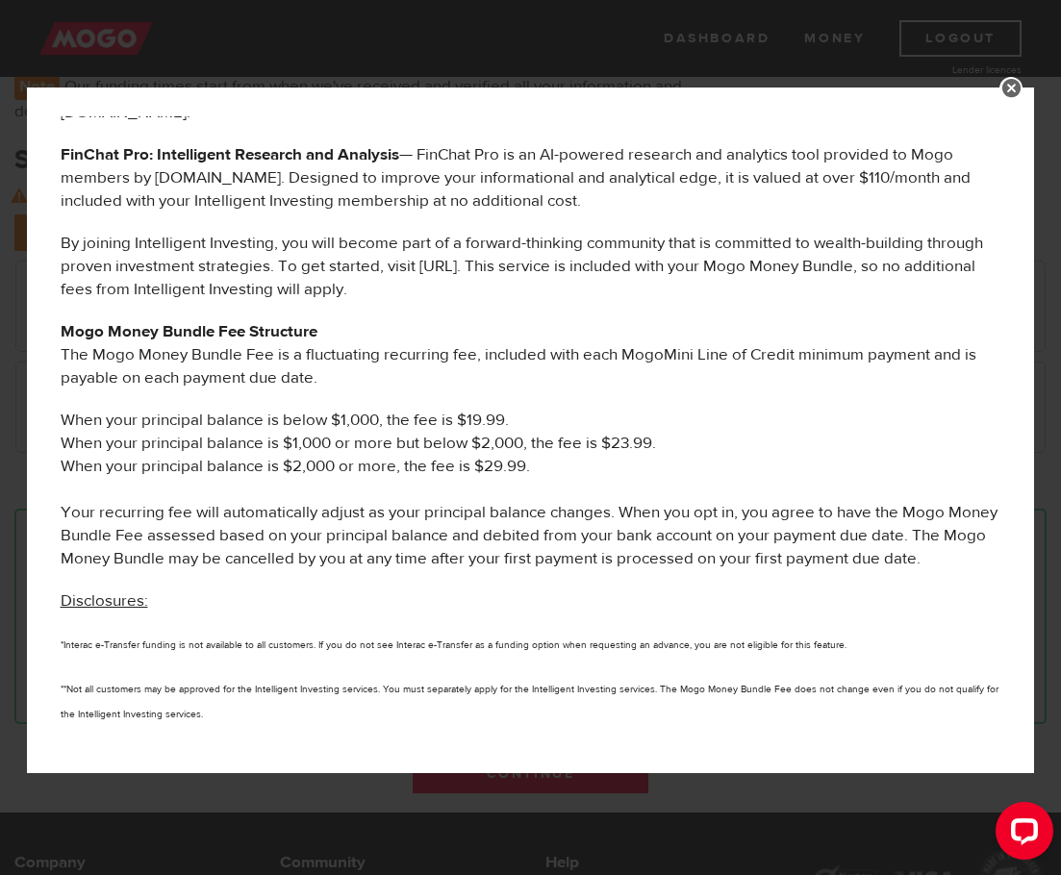
scroll to position [1058, 0]
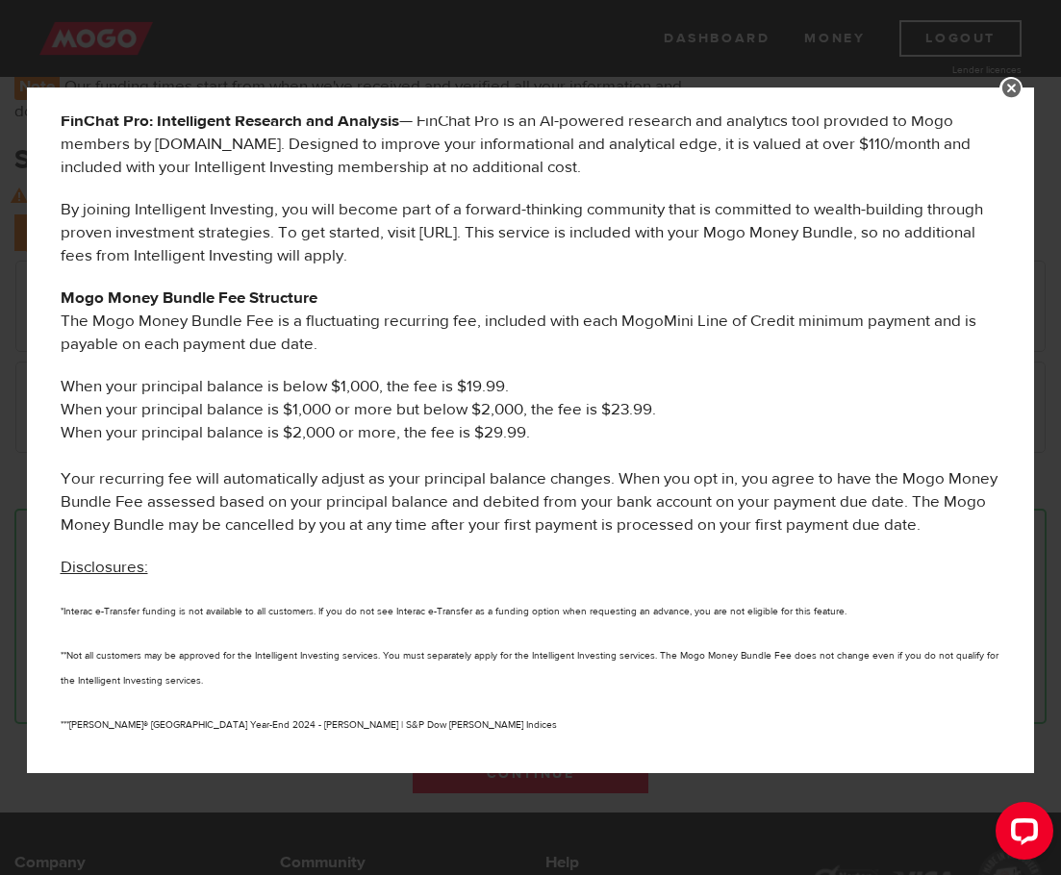
click at [1007, 82] on link at bounding box center [1010, 88] width 23 height 23
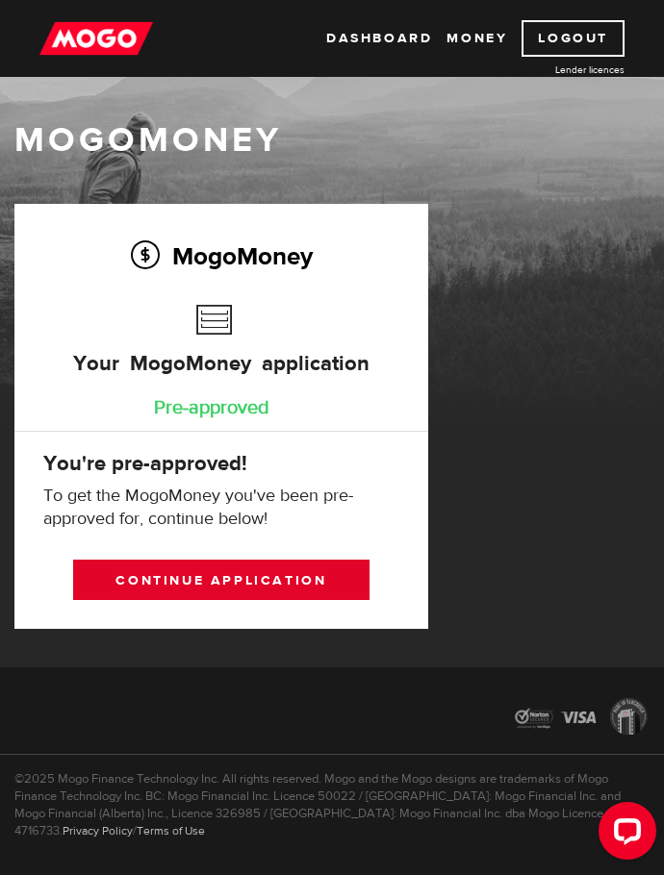
click at [222, 576] on link "Continue application" at bounding box center [221, 580] width 296 height 40
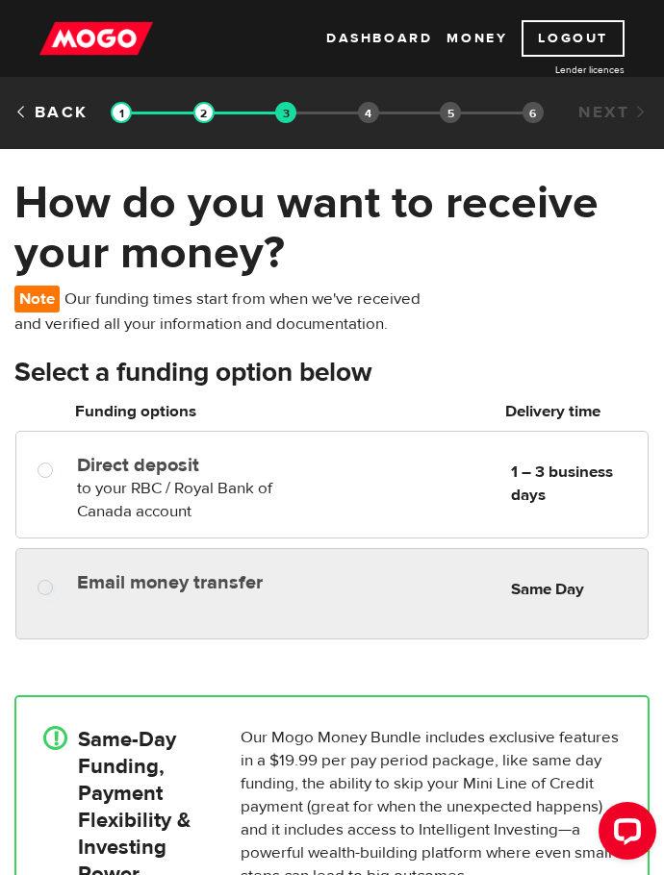
radio input "true"
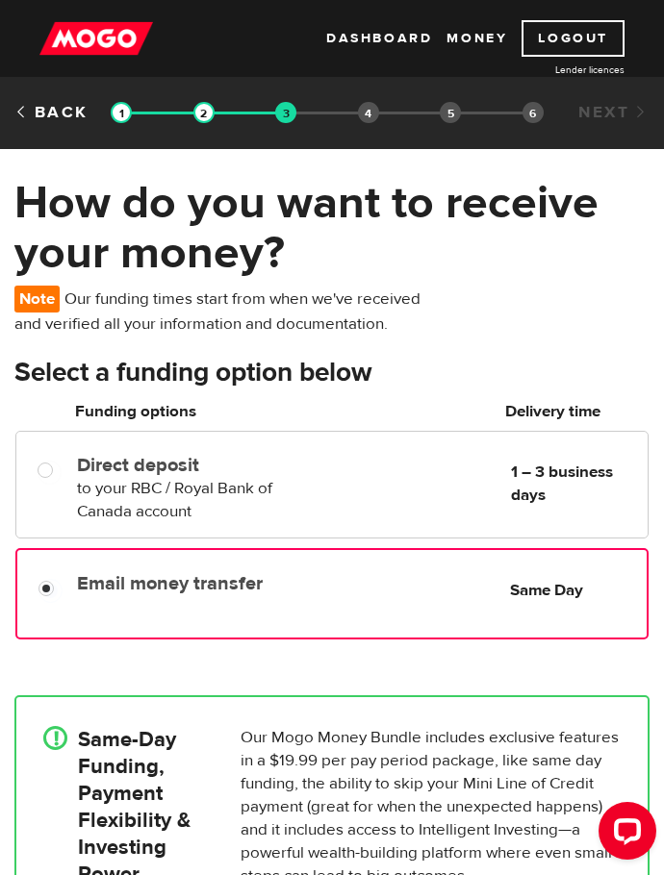
click at [306, 567] on div "Email money transfer Delivery in Same Day" at bounding box center [189, 580] width 240 height 31
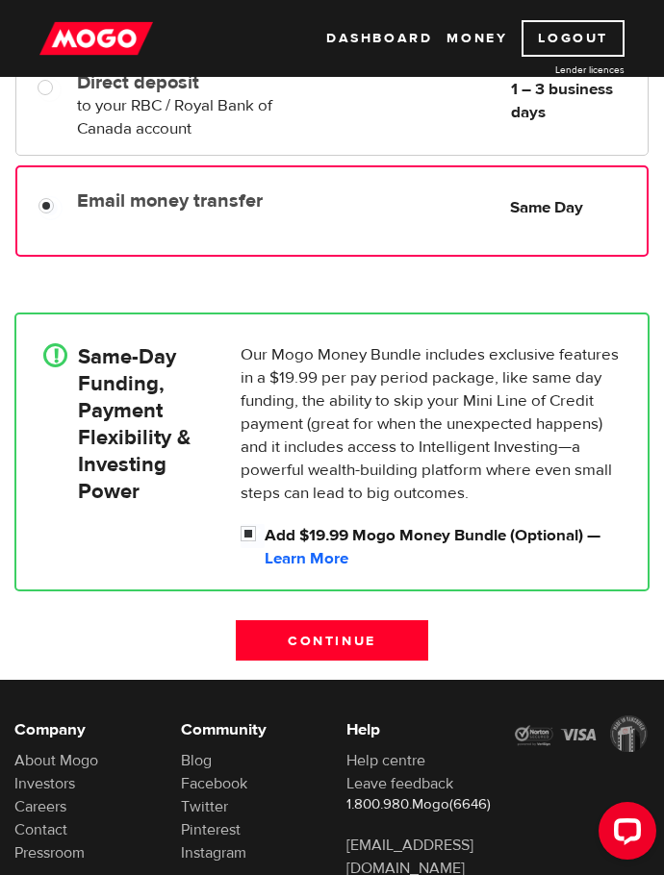
scroll to position [385, 0]
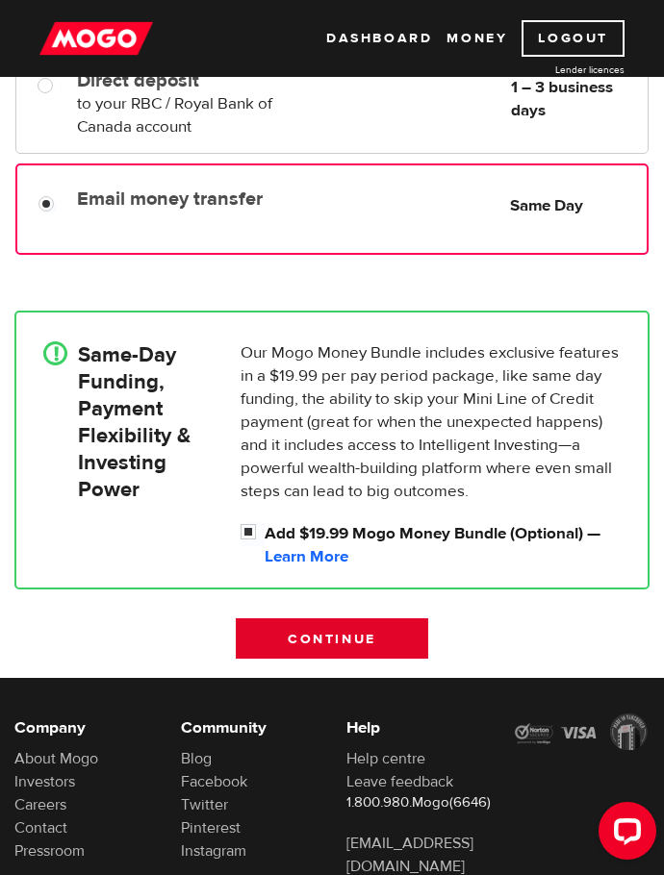
click at [328, 636] on input "Continue" at bounding box center [332, 639] width 192 height 40
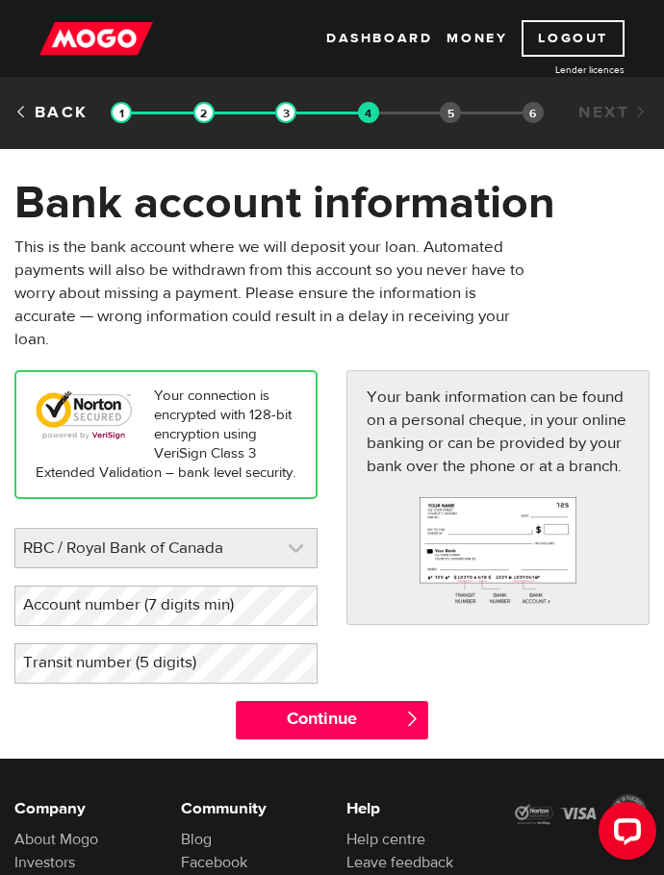
click at [241, 568] on link at bounding box center [165, 548] width 301 height 38
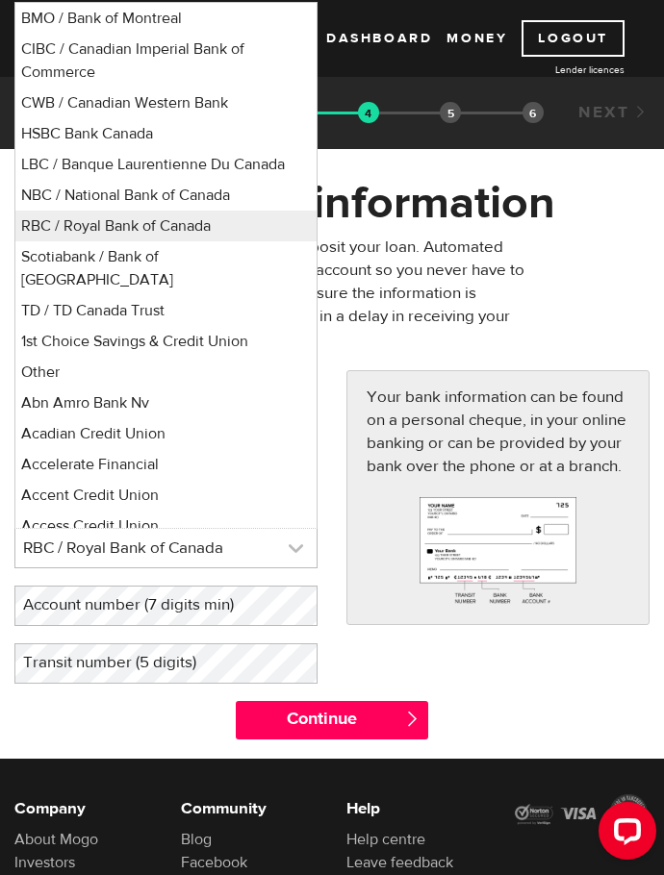
click at [241, 568] on link at bounding box center [165, 548] width 301 height 38
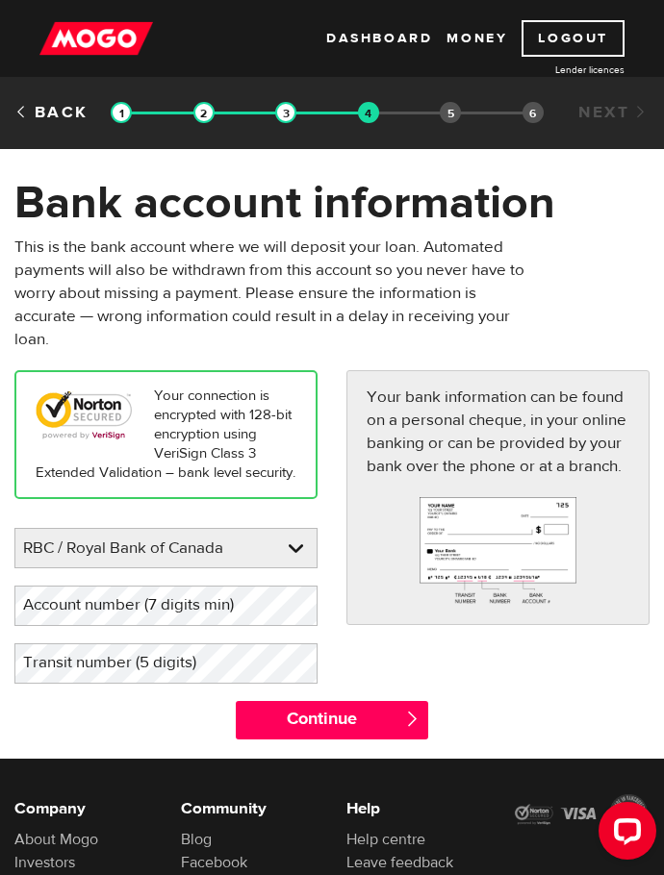
click at [227, 625] on label "Account number (7 digits min)" at bounding box center [143, 605] width 259 height 39
drag, startPoint x: 98, startPoint y: 633, endPoint x: 40, endPoint y: 613, distance: 61.1
click at [40, 613] on label "Account number (7 digits min)" at bounding box center [143, 605] width 259 height 39
drag, startPoint x: 40, startPoint y: 615, endPoint x: 31, endPoint y: 622, distance: 12.3
click at [31, 622] on label "Account number (7 digits min)" at bounding box center [143, 605] width 259 height 39
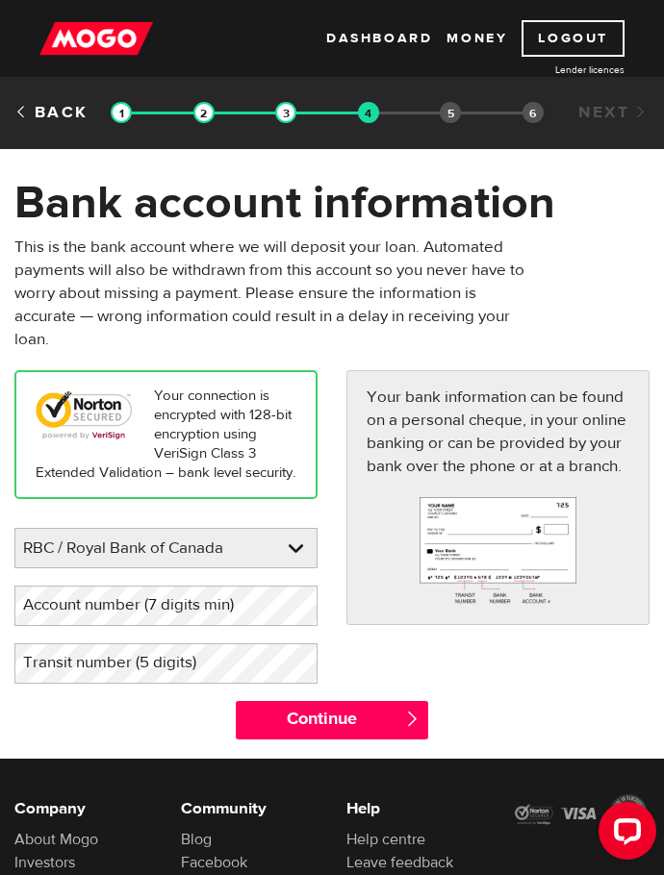
drag, startPoint x: 31, startPoint y: 622, endPoint x: 125, endPoint y: 637, distance: 95.4
click at [125, 625] on label "Account number (7 digits min)" at bounding box center [143, 605] width 259 height 39
click at [94, 624] on label "Account number (7 digits min)" at bounding box center [143, 605] width 259 height 39
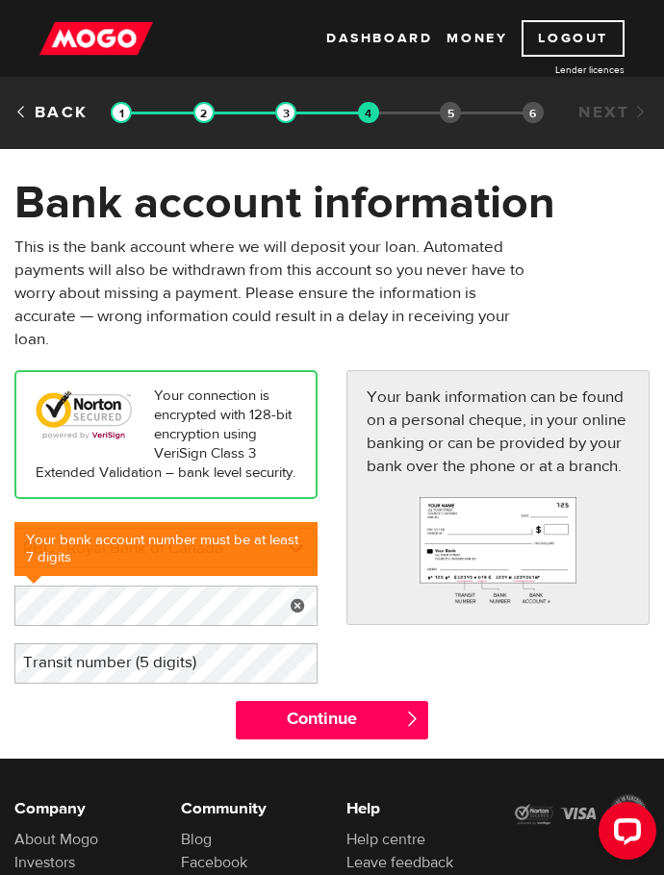
click at [193, 683] on label "Transit number (5 digits)" at bounding box center [124, 663] width 221 height 39
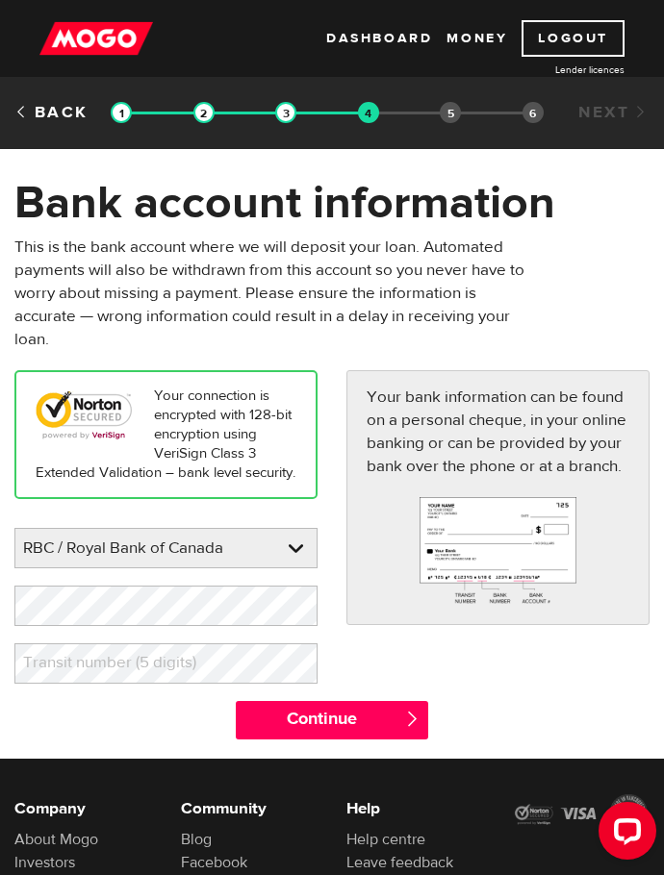
click at [64, 683] on label "Transit number (5 digits)" at bounding box center [124, 663] width 221 height 39
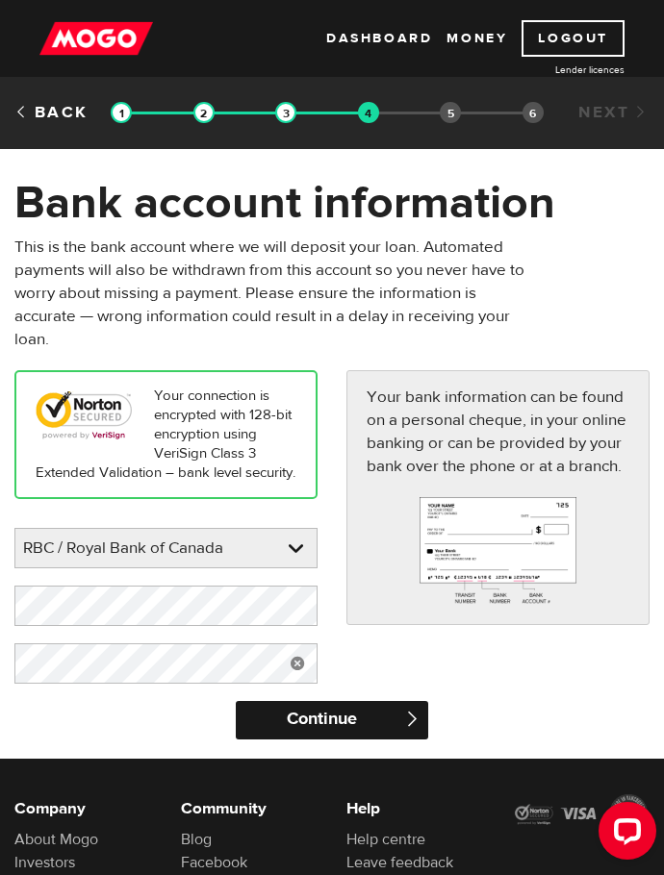
click at [401, 733] on input "Continue" at bounding box center [332, 720] width 192 height 38
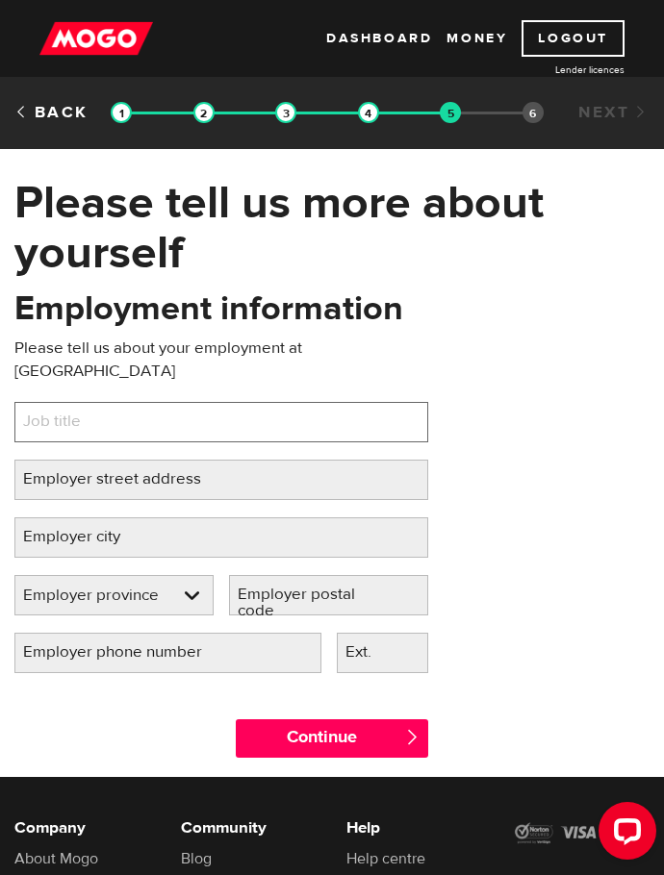
click at [128, 402] on input "Job title" at bounding box center [221, 422] width 414 height 40
type input "Interpreter"
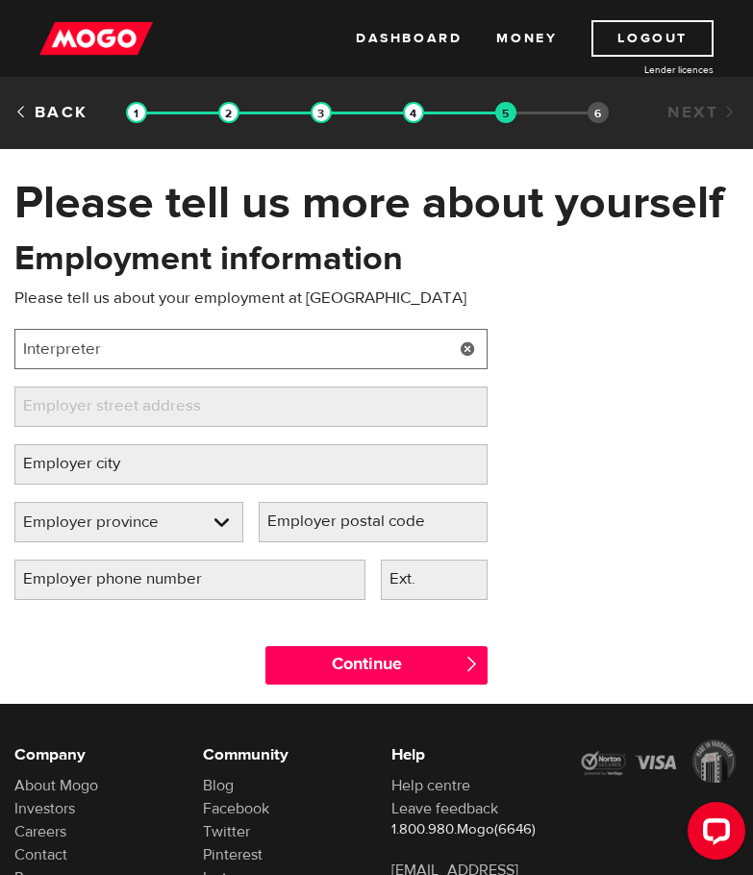
click at [167, 365] on input "Interpreter" at bounding box center [250, 349] width 473 height 40
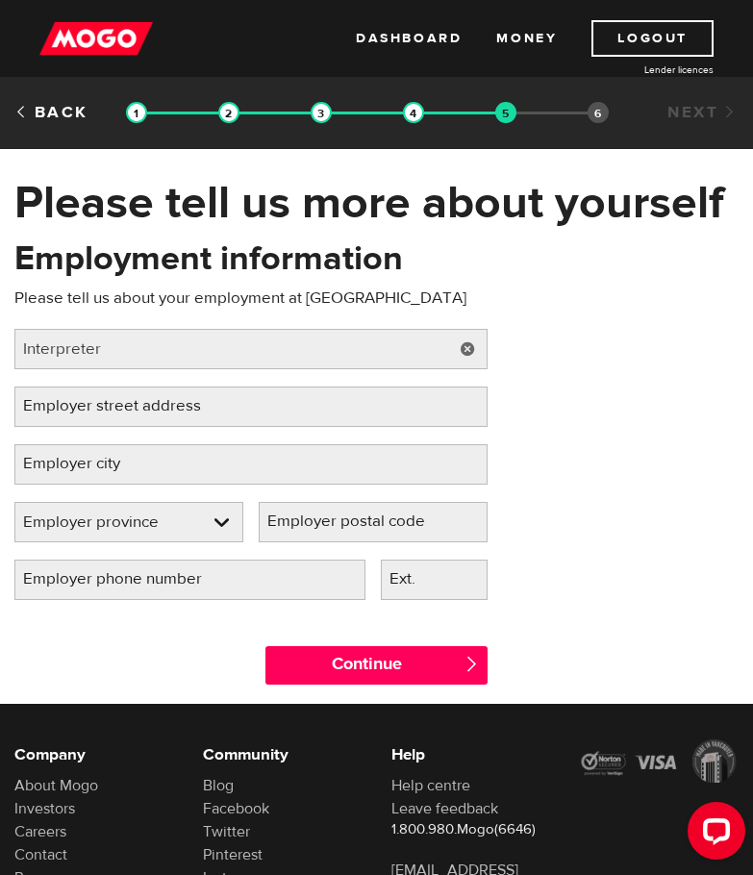
click at [160, 404] on label "Employer street address" at bounding box center [127, 406] width 226 height 39
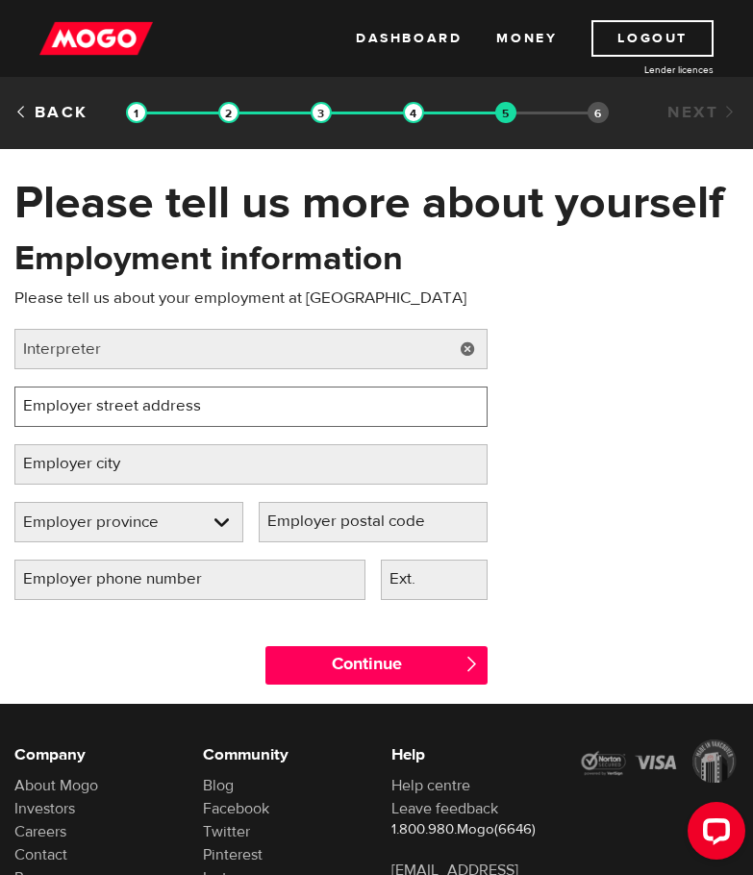
click at [160, 404] on input "Employer street address" at bounding box center [250, 407] width 473 height 40
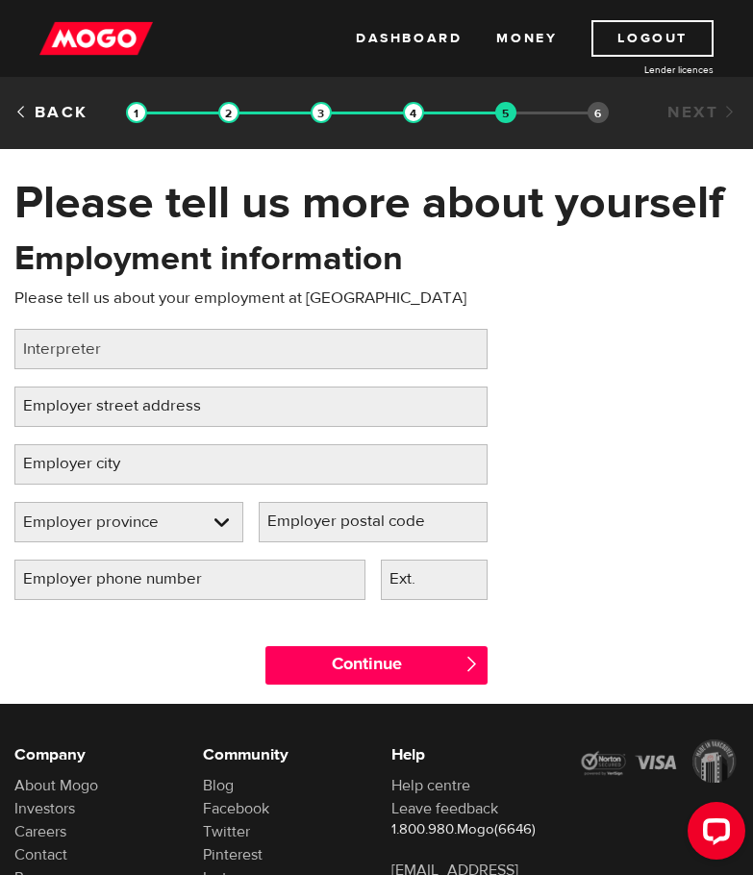
drag, startPoint x: 83, startPoint y: 408, endPoint x: 58, endPoint y: 396, distance: 27.5
click at [58, 396] on label "Employer street address" at bounding box center [127, 406] width 226 height 39
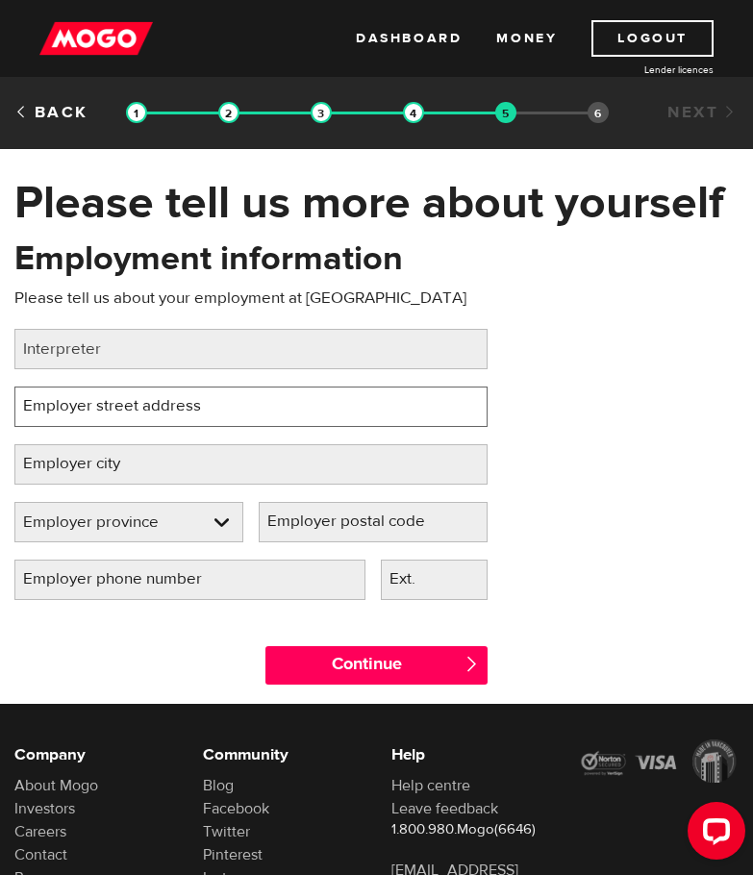
click at [58, 396] on input "Employer street address" at bounding box center [250, 407] width 473 height 40
paste input "[STREET_ADDRESS]"
drag, startPoint x: 31, startPoint y: 405, endPoint x: 19, endPoint y: 405, distance: 11.5
click at [19, 405] on input "[STREET_ADDRESS]" at bounding box center [250, 407] width 473 height 40
drag, startPoint x: 273, startPoint y: 401, endPoint x: 435, endPoint y: 409, distance: 161.8
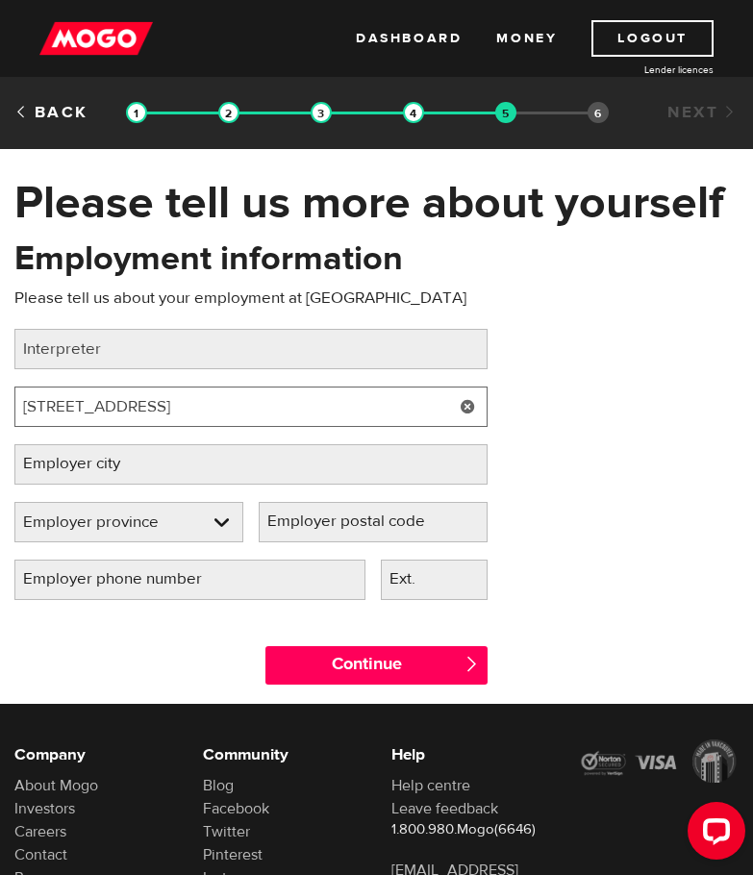
click at [435, 409] on input "[STREET_ADDRESS]" at bounding box center [250, 407] width 473 height 40
type input "[STREET_ADDRESS]"
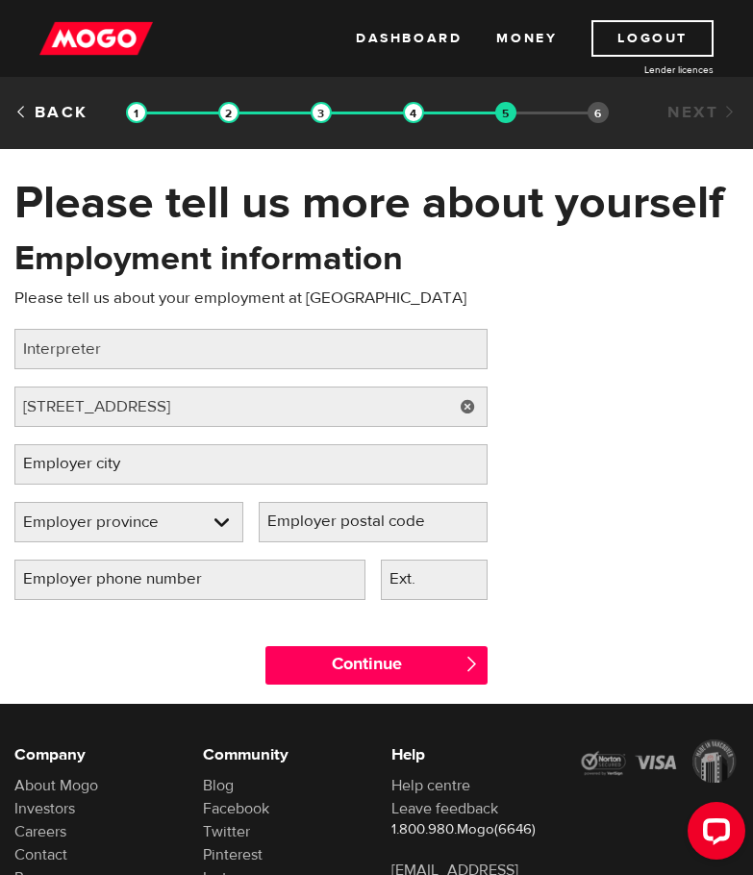
click at [141, 466] on label "Employer city" at bounding box center [86, 463] width 145 height 39
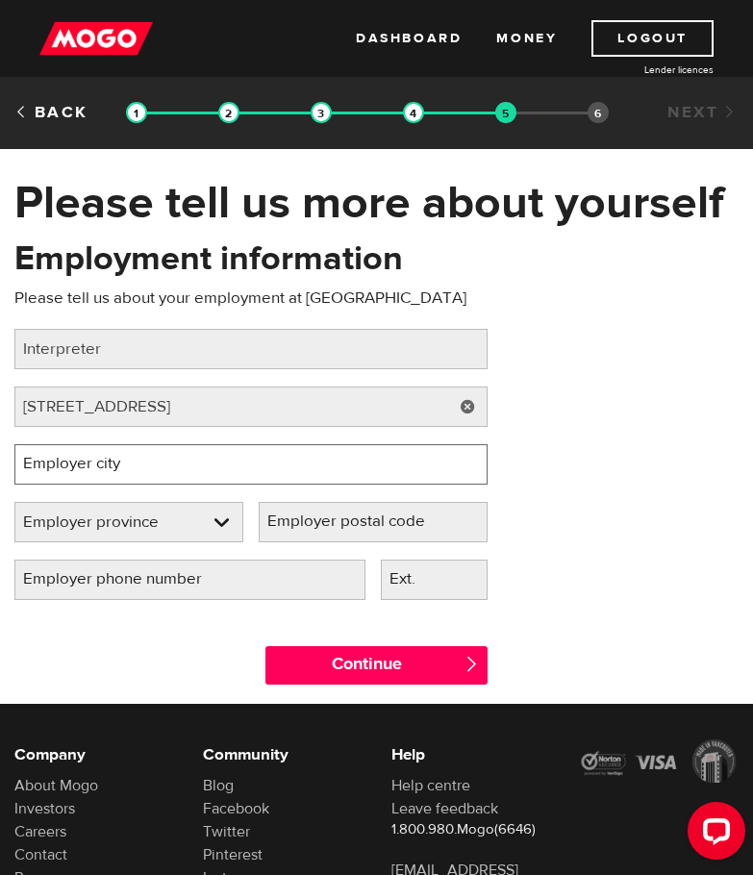
click at [141, 466] on input "Employer city" at bounding box center [250, 464] width 473 height 40
type input "[GEOGRAPHIC_DATA]"
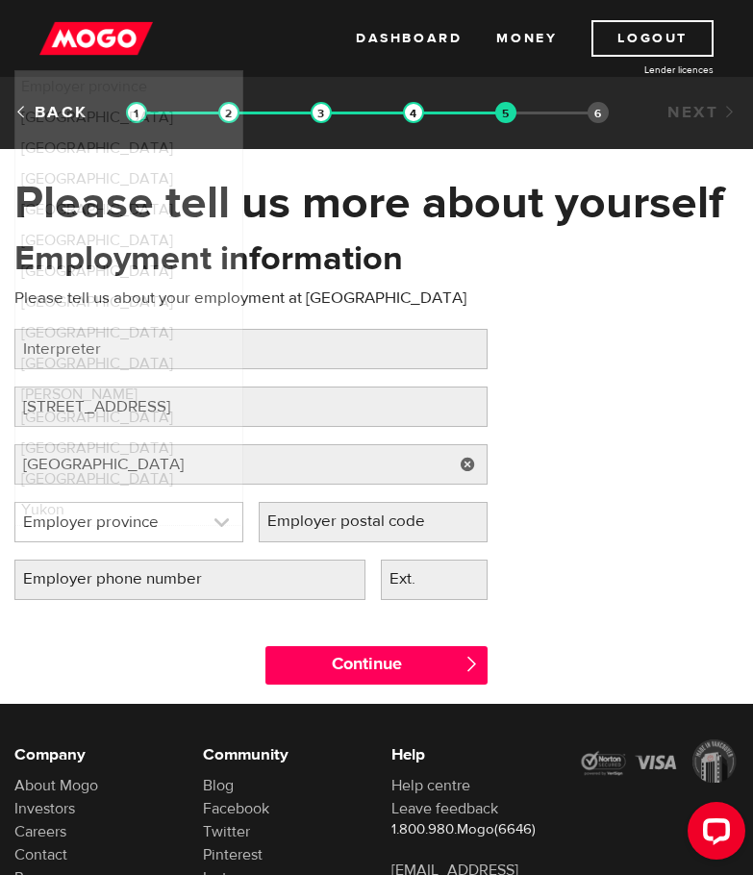
click at [140, 514] on link at bounding box center [128, 522] width 227 height 38
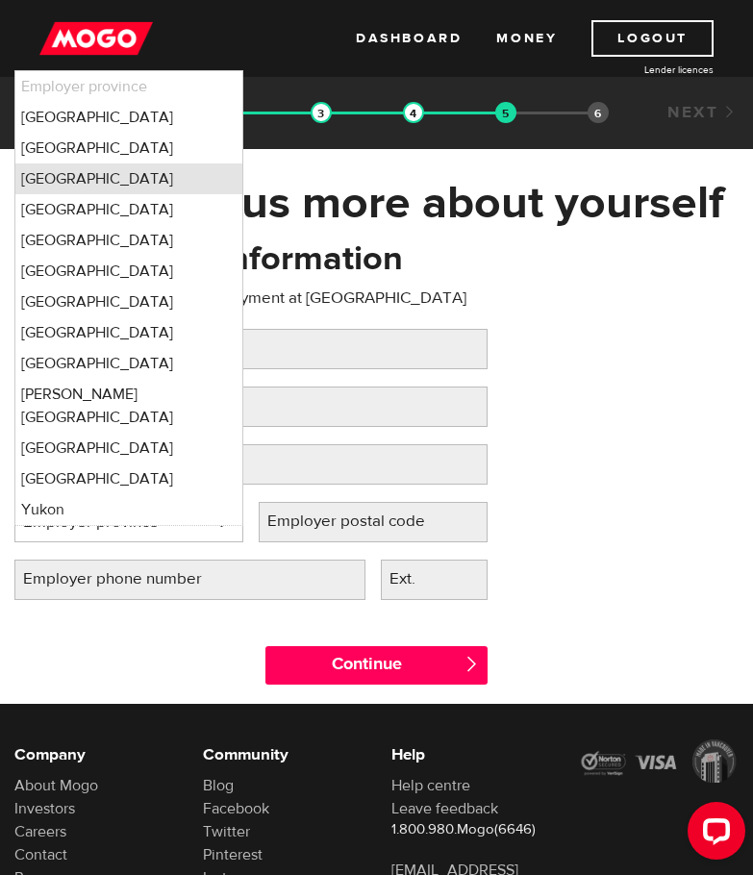
click at [87, 188] on li "Ontario" at bounding box center [128, 179] width 227 height 31
select select "ON"
click at [392, 523] on label "Employer postal code" at bounding box center [362, 521] width 206 height 39
click at [392, 523] on input "Employer postal code" at bounding box center [373, 522] width 229 height 40
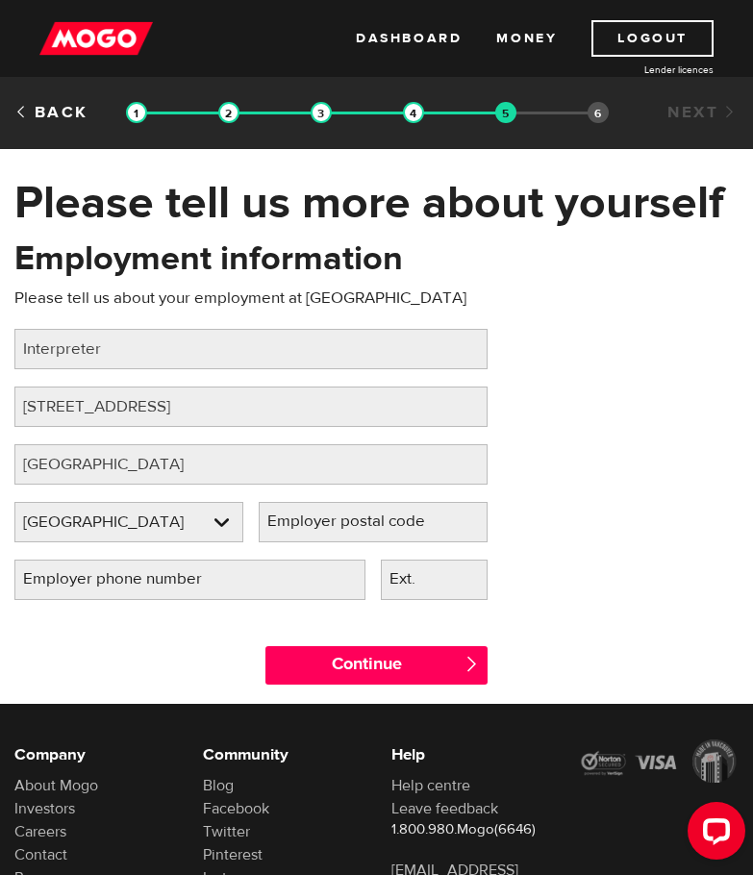
drag, startPoint x: 313, startPoint y: 528, endPoint x: 287, endPoint y: 520, distance: 27.1
click at [287, 520] on label "Employer postal code" at bounding box center [362, 521] width 206 height 39
click at [287, 520] on input "Employer postal code" at bounding box center [373, 522] width 229 height 40
paste input "Ottawa, ON K2E 7J5"
drag, startPoint x: 358, startPoint y: 517, endPoint x: 197, endPoint y: 513, distance: 160.7
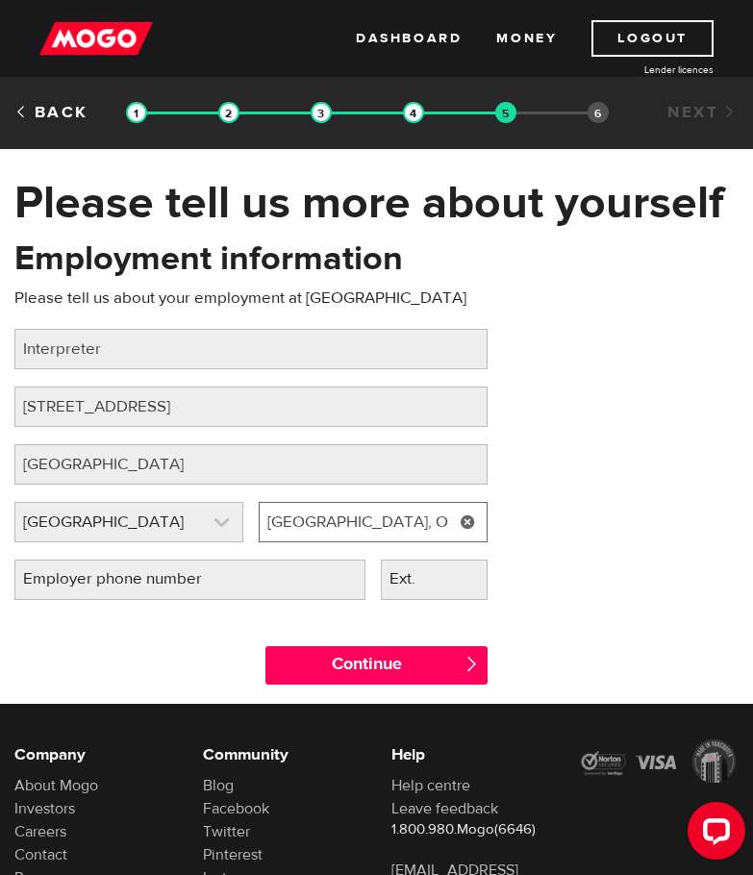
click at [197, 513] on div "Employer province Please select your employer's province Ontario Employer provi…" at bounding box center [251, 531] width 489 height 58
type input "K2E 7J5"
click at [210, 585] on label "Employer phone number" at bounding box center [127, 579] width 227 height 39
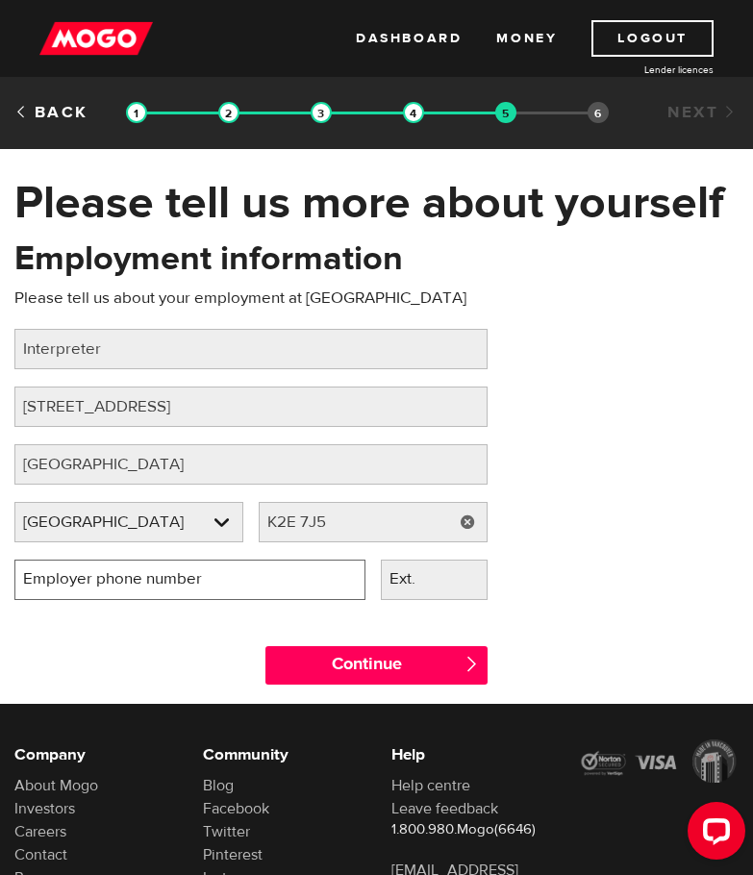
click at [210, 585] on input "Employer phone number" at bounding box center [189, 580] width 351 height 40
click at [93, 594] on input "Employer phone number" at bounding box center [189, 580] width 351 height 40
type input "(250) 910-2834"
select select "BC"
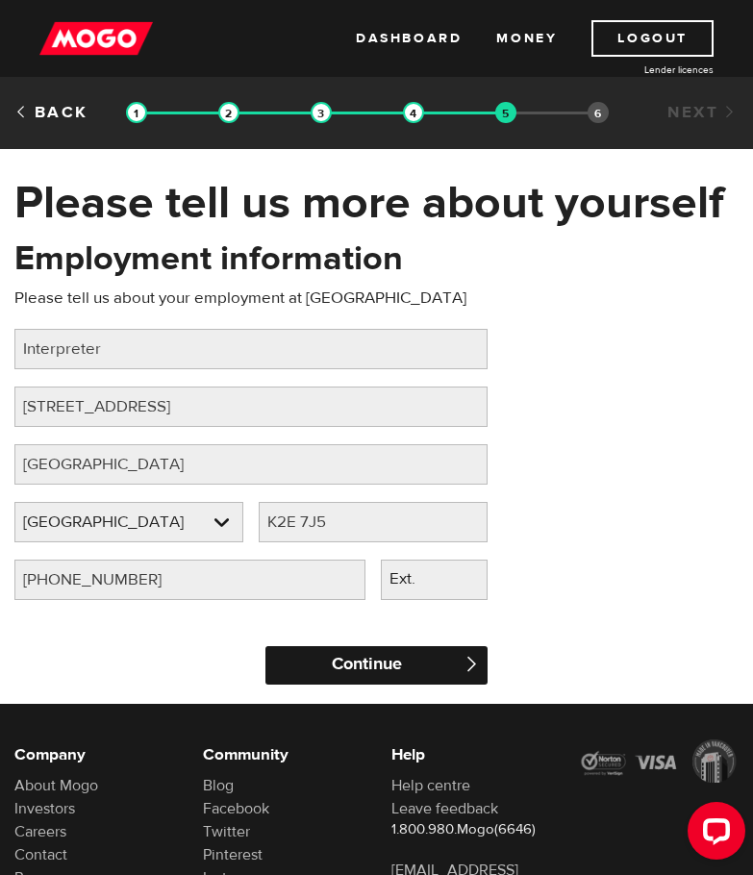
click at [432, 666] on input "Continue" at bounding box center [376, 665] width 222 height 38
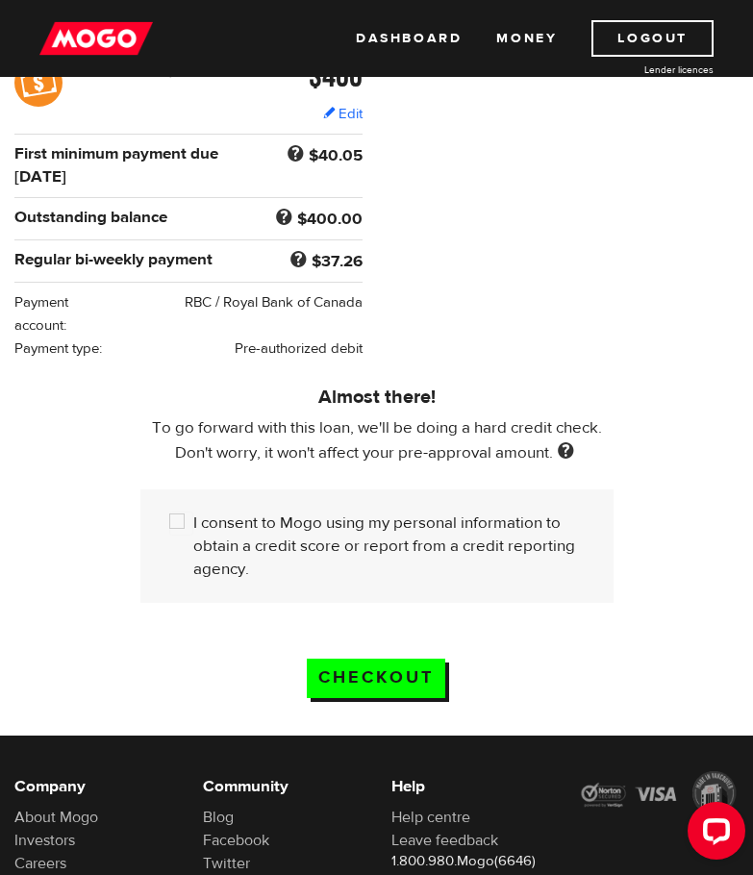
scroll to position [385, 0]
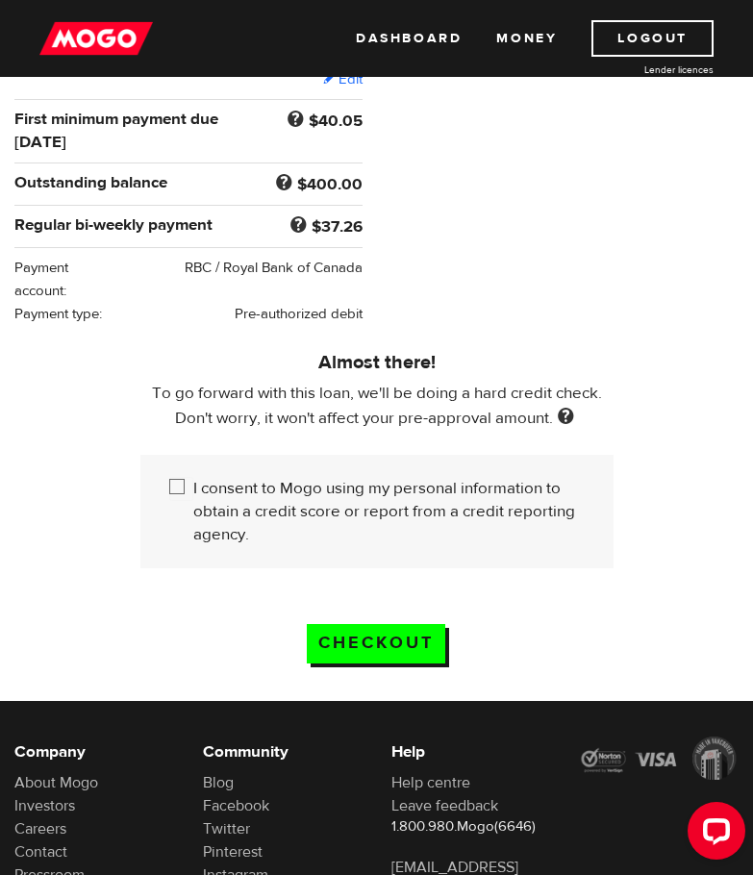
click at [170, 489] on input "I consent to Mogo using my personal information to obtain a credit score or rep…" at bounding box center [181, 489] width 24 height 24
checkbox input "true"
click at [376, 632] on input "Checkout" at bounding box center [376, 643] width 139 height 39
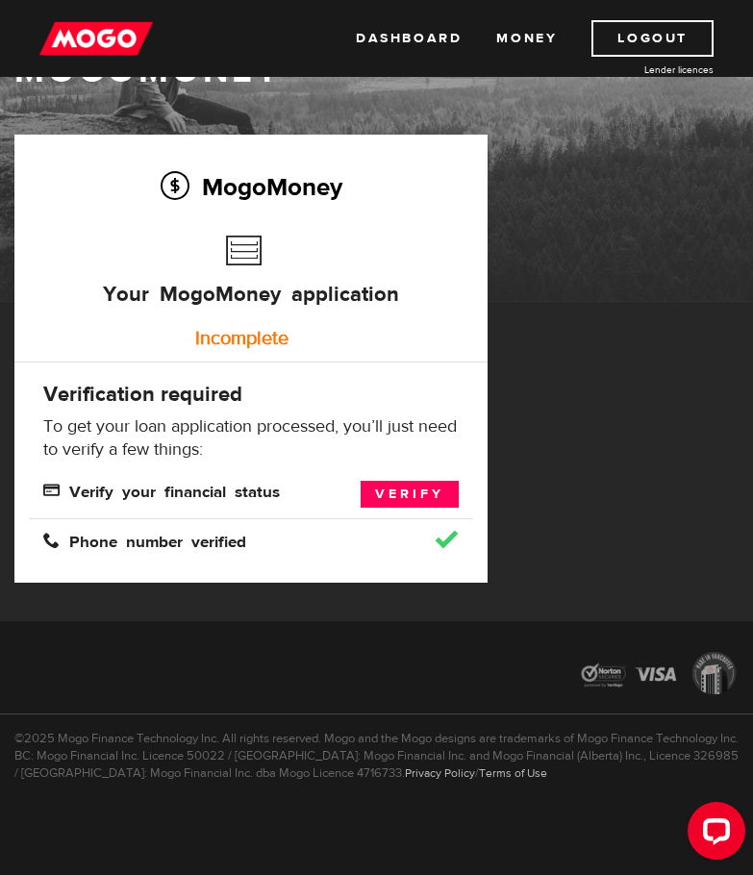
scroll to position [77, 0]
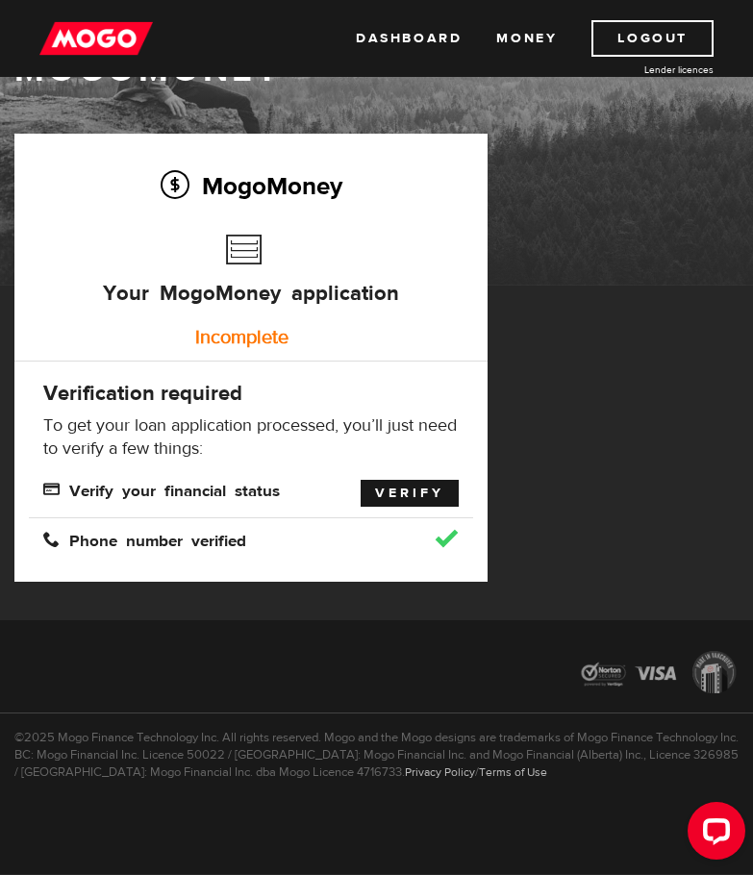
click at [446, 494] on link "Verify" at bounding box center [410, 493] width 98 height 27
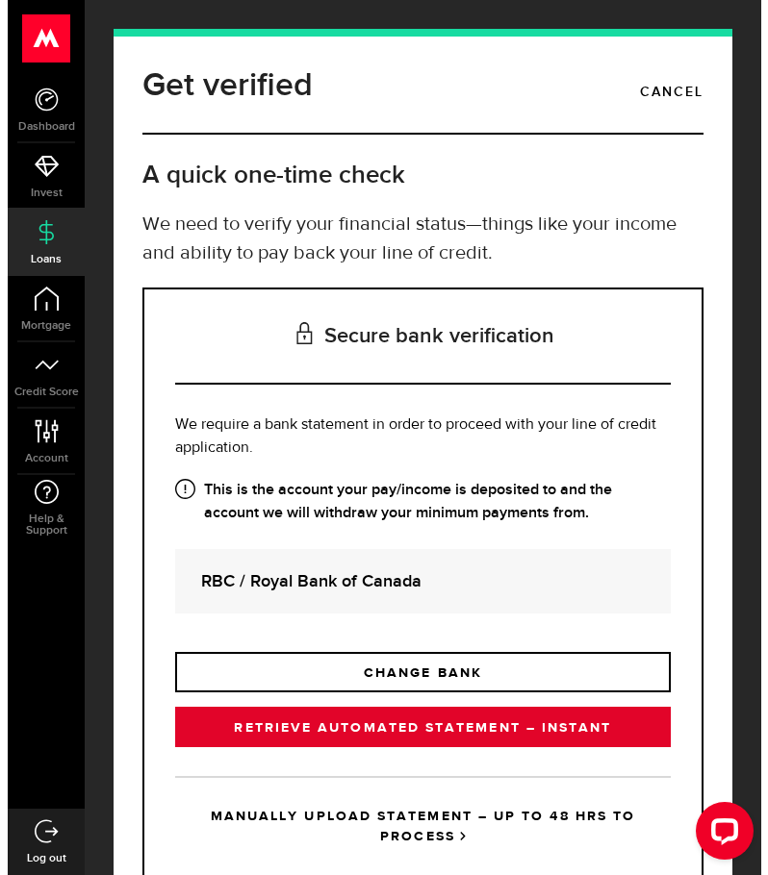
scroll to position [85, 0]
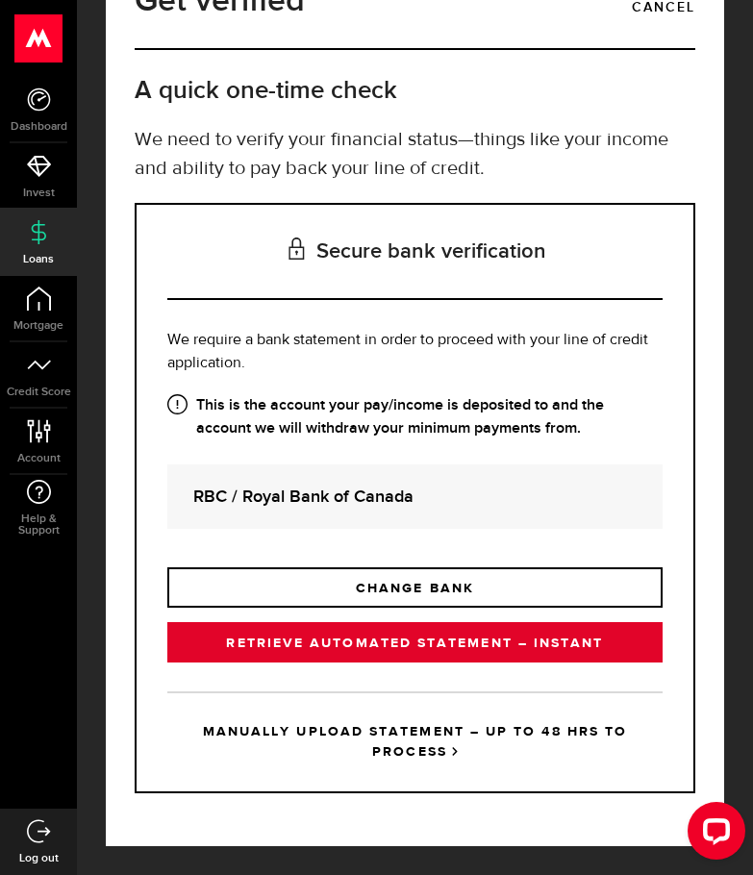
click at [434, 642] on link "RETRIEVE AUTOMATED STATEMENT – INSTANT" at bounding box center [414, 642] width 495 height 40
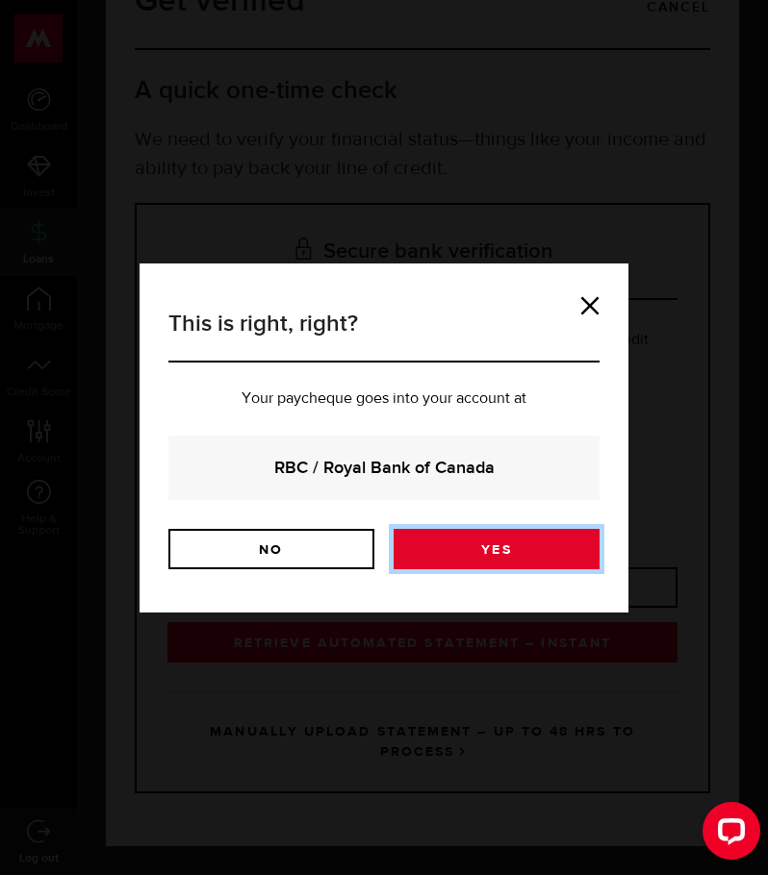
click at [458, 551] on link "Yes" at bounding box center [496, 549] width 206 height 40
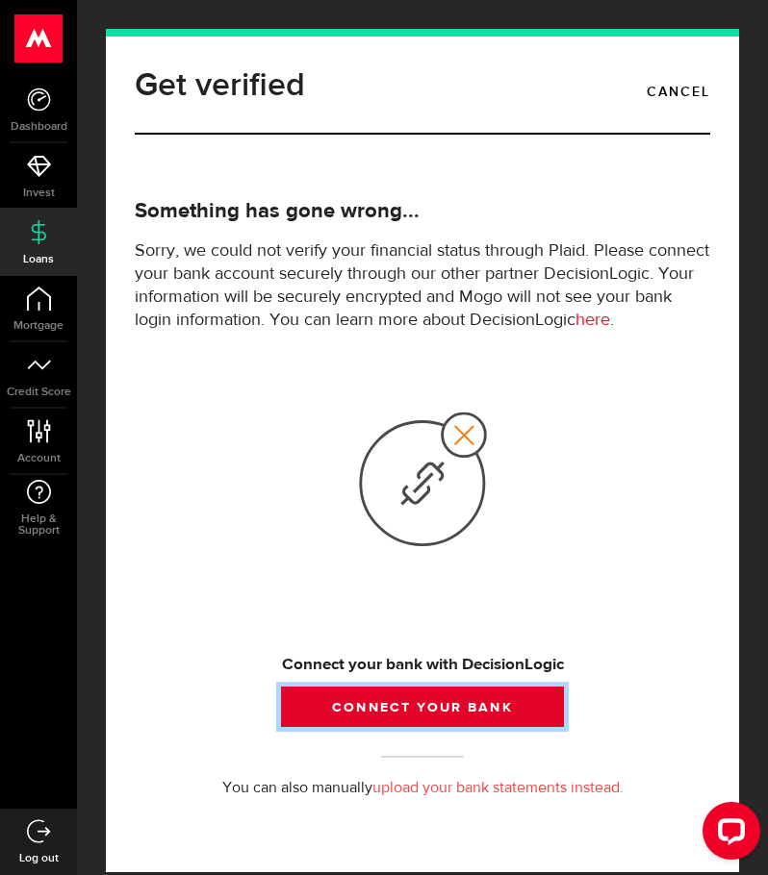
click at [434, 723] on button "Connect your bank" at bounding box center [422, 707] width 282 height 40
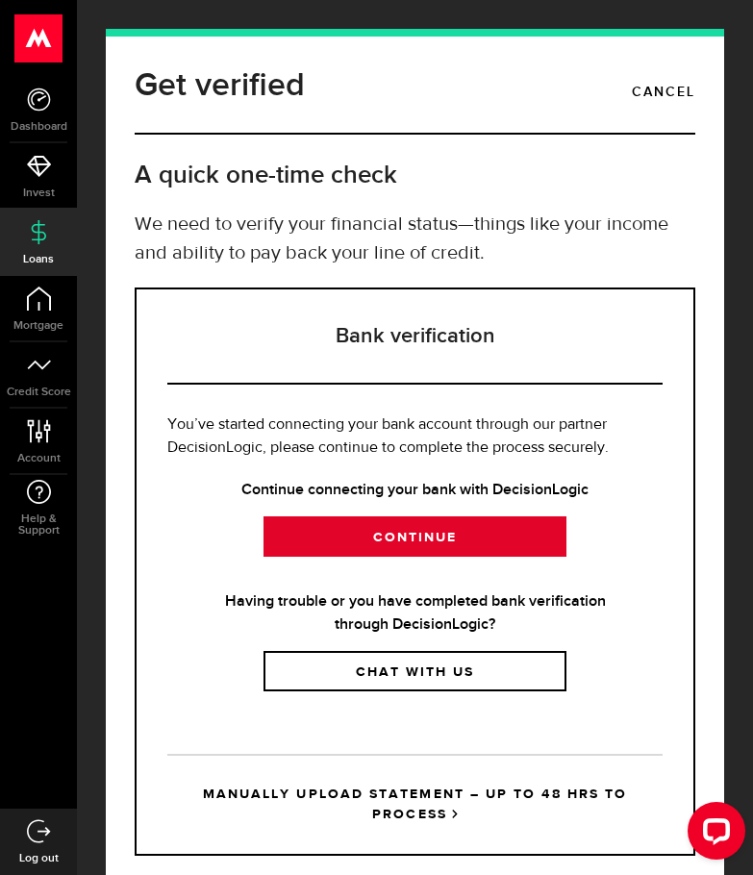
click at [445, 542] on link "Continue" at bounding box center [415, 537] width 303 height 40
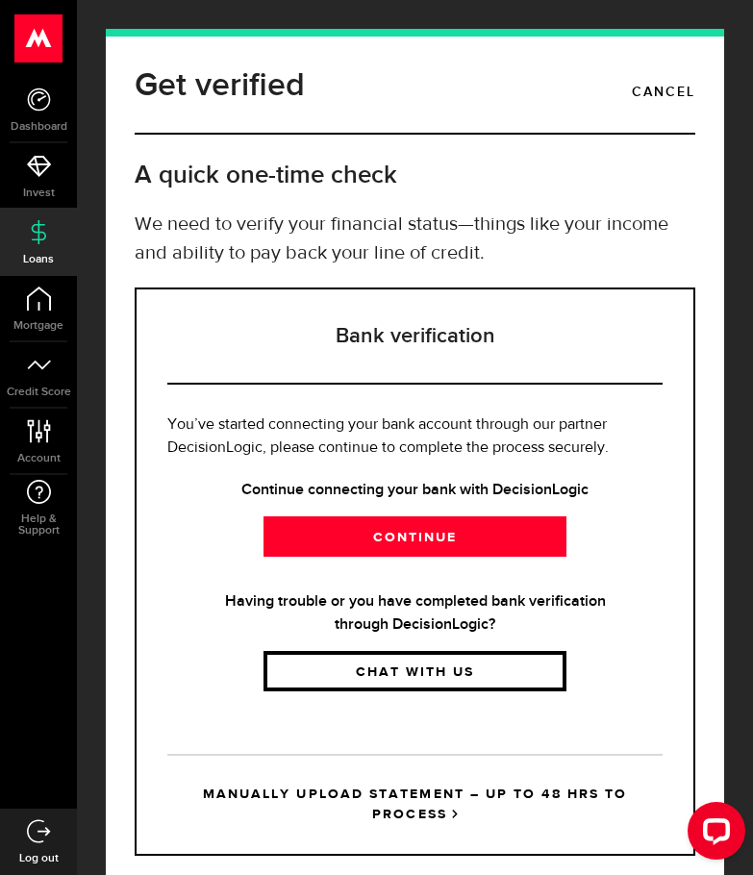
click at [439, 682] on link "Chat with us" at bounding box center [415, 671] width 303 height 40
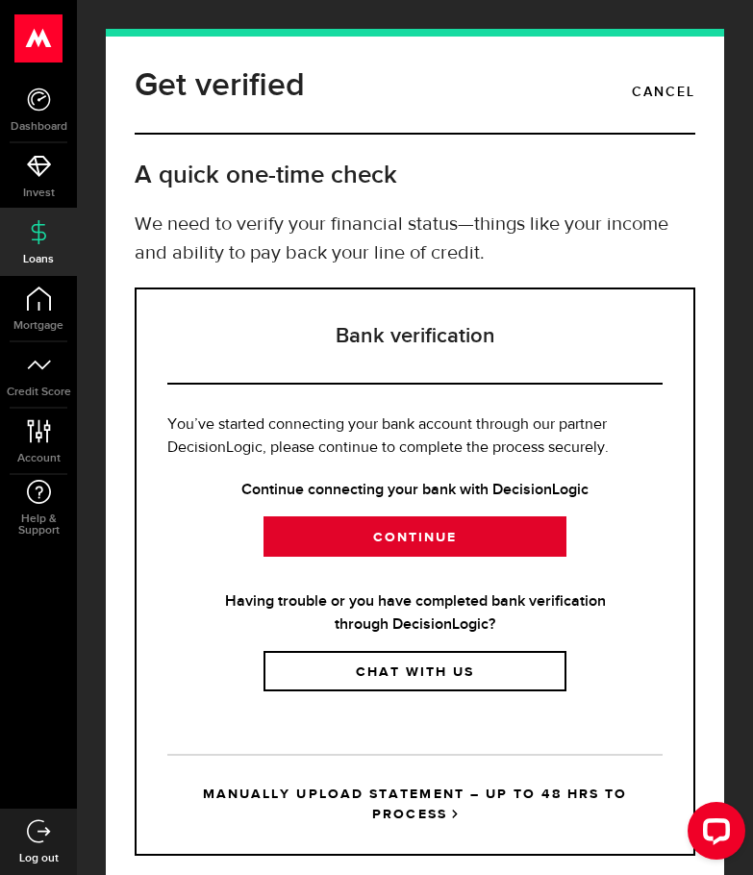
click at [396, 543] on link "Continue" at bounding box center [415, 537] width 303 height 40
